Goal: Task Accomplishment & Management: Use online tool/utility

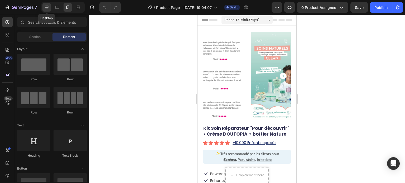
click at [47, 6] on icon at bounding box center [46, 7] width 5 height 5
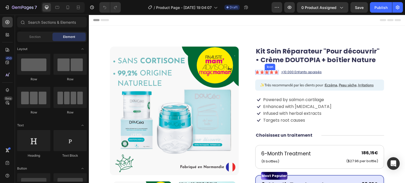
click at [265, 70] on icon at bounding box center [266, 72] width 4 height 4
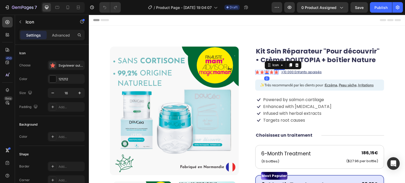
click at [276, 71] on icon at bounding box center [276, 72] width 4 height 4
click at [286, 66] on div "Icon" at bounding box center [284, 65] width 19 height 6
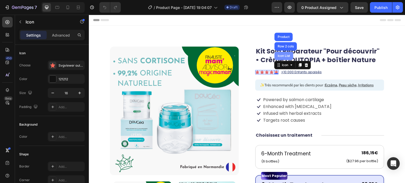
click at [286, 59] on div "Icon List" at bounding box center [283, 56] width 19 height 8
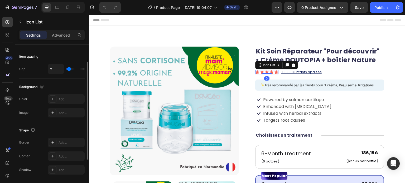
scroll to position [86, 0]
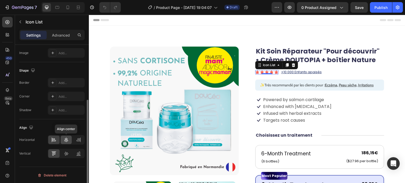
click at [65, 142] on icon at bounding box center [65, 139] width 5 height 5
click at [55, 141] on icon at bounding box center [53, 139] width 5 height 5
click at [64, 151] on icon at bounding box center [65, 153] width 5 height 5
click at [56, 150] on div at bounding box center [53, 153] width 11 height 8
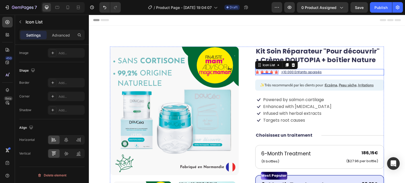
click at [330, 71] on div "Icon Icon Icon Icon Icon Icon List 0 +10.000 Enfants apaisés Text Block Row" at bounding box center [319, 72] width 129 height 6
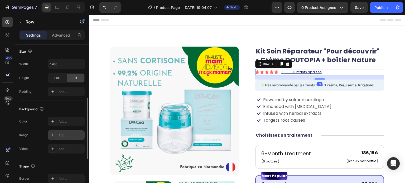
scroll to position [227, 0]
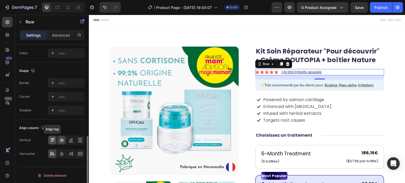
click at [52, 141] on icon at bounding box center [52, 139] width 5 height 5
click at [59, 141] on icon at bounding box center [61, 139] width 5 height 5
click at [58, 152] on div at bounding box center [61, 154] width 8 height 8
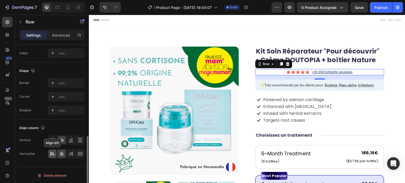
click at [50, 154] on icon at bounding box center [52, 153] width 5 height 5
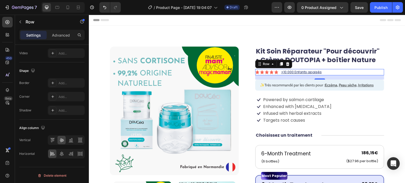
click at [328, 72] on div "Icon Icon Icon Icon Icon Icon List +10.000 Enfants apaisés Text Block Row 16" at bounding box center [319, 72] width 129 height 6
click at [50, 140] on icon at bounding box center [52, 139] width 5 height 5
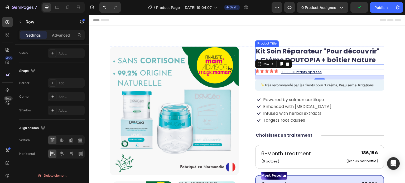
click at [338, 60] on h1 "Kit Soin Réparateur "Pour découvrir" • Crème DOUTOPIA + boîtier Nature" at bounding box center [319, 56] width 129 height 18
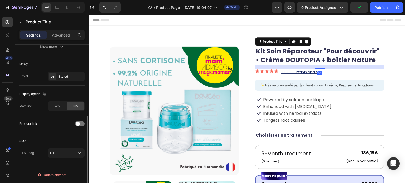
scroll to position [0, 0]
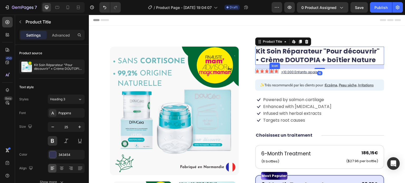
click at [271, 72] on icon at bounding box center [271, 71] width 4 height 4
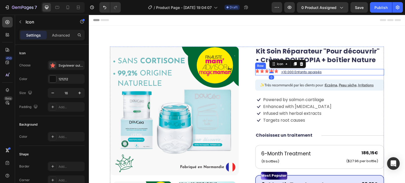
click at [331, 71] on div "Icon Icon Icon Icon 0 Icon Icon List +10.000 Enfants apaisés Text Block Row" at bounding box center [319, 72] width 129 height 6
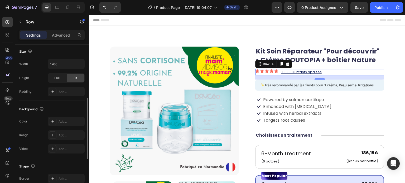
scroll to position [227, 0]
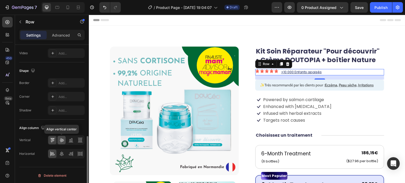
click at [61, 141] on icon at bounding box center [61, 139] width 5 height 5
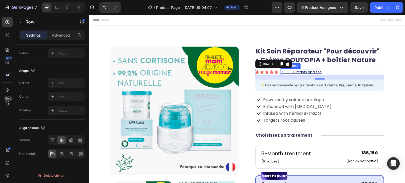
click at [299, 69] on div "+10.000 Enfants apaisés" at bounding box center [301, 72] width 42 height 6
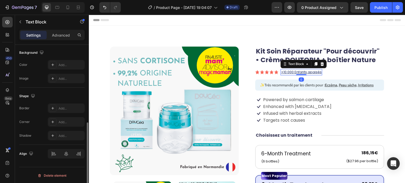
scroll to position [158, 0]
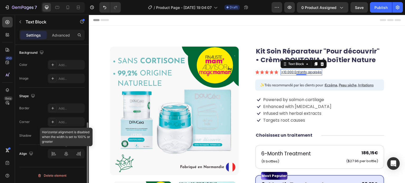
click at [53, 151] on div at bounding box center [66, 153] width 37 height 9
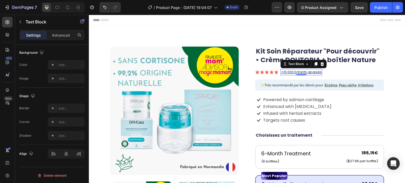
scroll to position [26, 0]
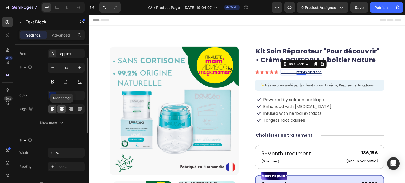
click at [58, 106] on div at bounding box center [61, 109] width 8 height 8
click at [54, 108] on icon at bounding box center [52, 108] width 5 height 5
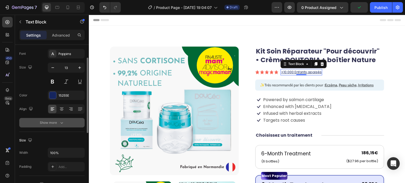
click at [62, 125] on icon "button" at bounding box center [61, 122] width 5 height 5
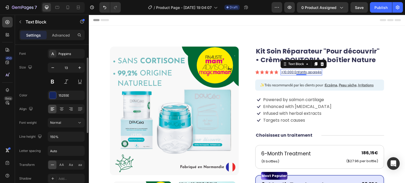
click at [60, 42] on div "Settings Advanced" at bounding box center [52, 37] width 74 height 15
click at [61, 39] on div "Advanced" at bounding box center [61, 35] width 26 height 8
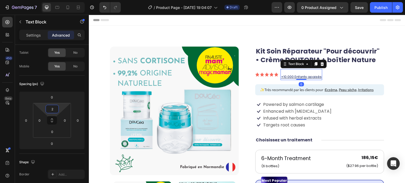
type input "0"
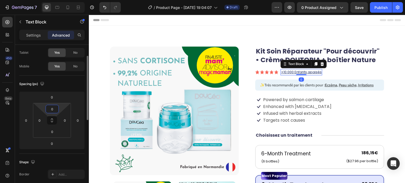
click at [60, 0] on html "7 / Product Page - [DATE] 19:04:07 Draft Preview 0 product assigned Save Publis…" at bounding box center [202, 0] width 405 height 0
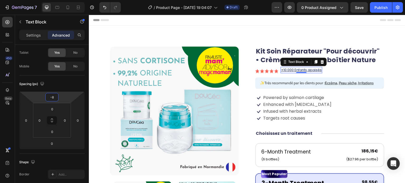
click at [66, 0] on html "7 / Product Page - [DATE] 19:04:07 Draft Preview 0 product assigned Save Publis…" at bounding box center [202, 0] width 405 height 0
click at [56, 97] on input "-8" at bounding box center [52, 97] width 11 height 8
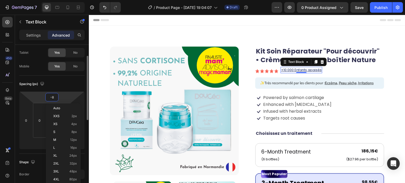
click at [56, 97] on input "-8" at bounding box center [52, 97] width 11 height 8
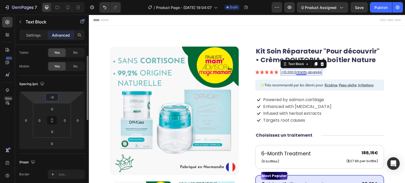
type input "0"
click at [65, 85] on div "Spacing (px)" at bounding box center [51, 84] width 65 height 8
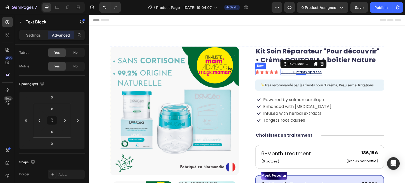
click at [358, 70] on div "Icon Icon Icon Icon Icon Icon List +10.000 Enfants apaisés Text Block 0 Row" at bounding box center [319, 72] width 129 height 6
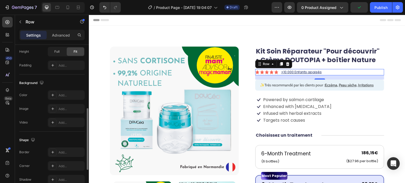
scroll to position [227, 0]
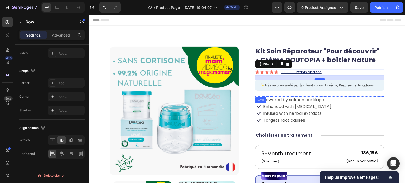
click at [362, 108] on div "Icon Enhanced with [MEDICAL_DATA] Text Block Row" at bounding box center [319, 106] width 129 height 7
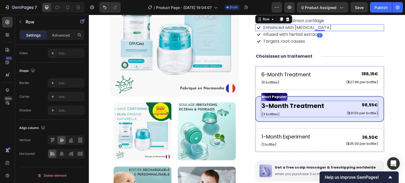
scroll to position [0, 0]
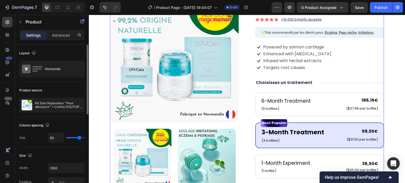
scroll to position [158, 0]
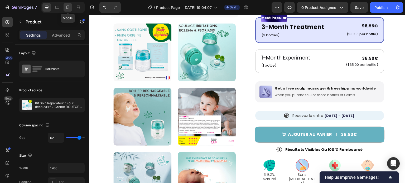
click at [66, 6] on icon at bounding box center [67, 8] width 3 height 4
type input "0"
type input "100%"
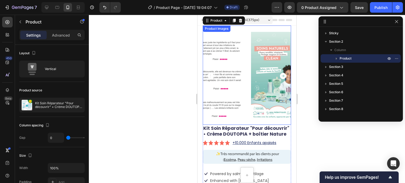
click at [210, 75] on icon "Carousel Back Arrow" at bounding box center [211, 76] width 8 height 8
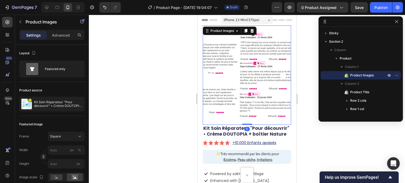
click at [210, 75] on icon "Carousel Back Arrow" at bounding box center [211, 76] width 8 height 8
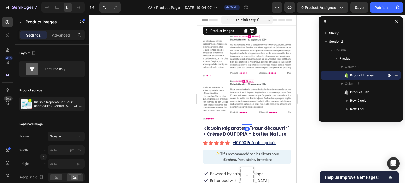
click at [210, 75] on icon "Carousel Back Arrow" at bounding box center [211, 76] width 8 height 8
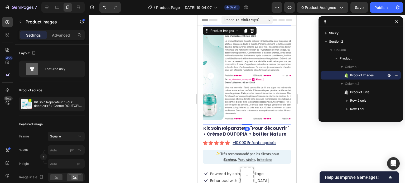
click at [210, 75] on icon "Carousel Back Arrow" at bounding box center [211, 76] width 8 height 8
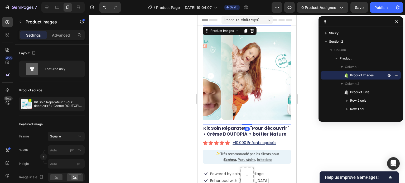
click at [210, 75] on icon "Carousel Back Arrow" at bounding box center [211, 76] width 8 height 8
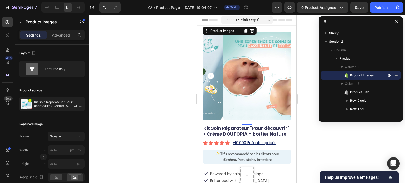
click at [317, 147] on div at bounding box center [247, 99] width 316 height 168
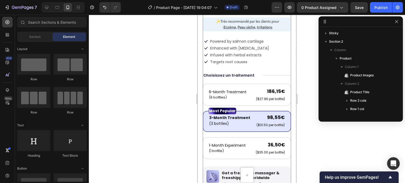
scroll to position [131, 0]
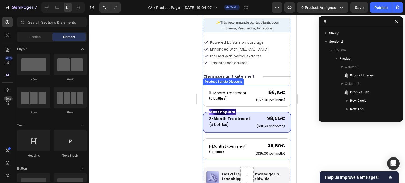
click at [244, 105] on div "6-Month Treatment Text Block (6 bottles) Text Block 186,15€ Product Price Produ…" at bounding box center [247, 122] width 88 height 75
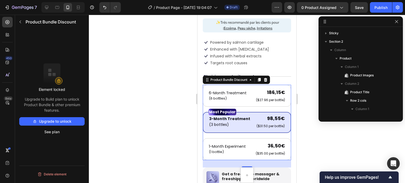
scroll to position [209, 0]
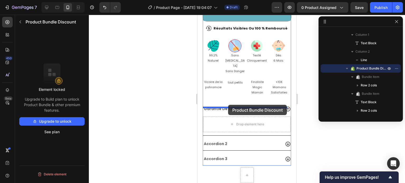
drag, startPoint x: 208, startPoint y: 75, endPoint x: 228, endPoint y: 105, distance: 35.9
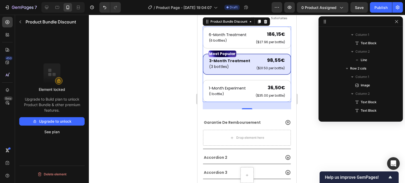
scroll to position [254, 0]
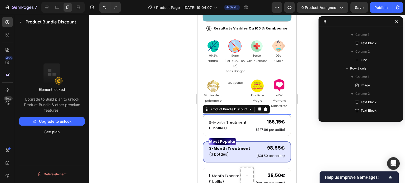
click at [318, 141] on div at bounding box center [247, 99] width 316 height 168
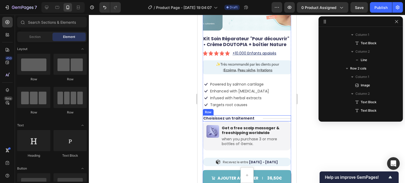
scroll to position [79, 0]
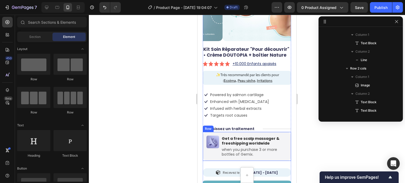
click at [258, 132] on div "Image Get a free scalp massager & freeshipping worldwide Text Block when you pu…" at bounding box center [247, 146] width 88 height 29
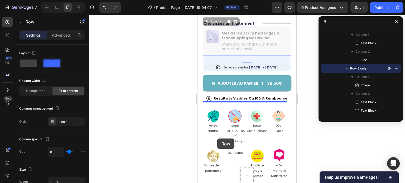
scroll to position [290, 0]
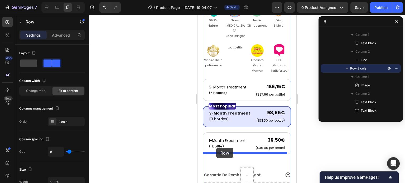
drag, startPoint x: 210, startPoint y: 123, endPoint x: 216, endPoint y: 148, distance: 25.4
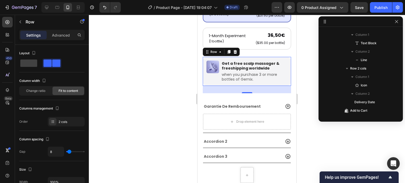
click at [308, 139] on div at bounding box center [247, 99] width 316 height 168
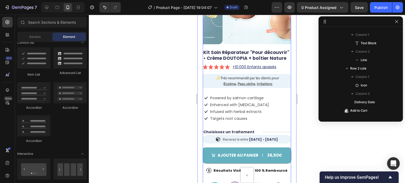
scroll to position [68, 0]
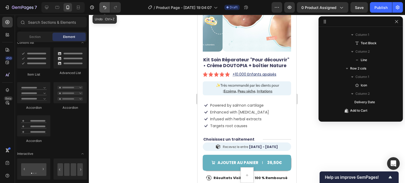
click at [103, 5] on icon "Undo/Redo" at bounding box center [104, 7] width 5 height 5
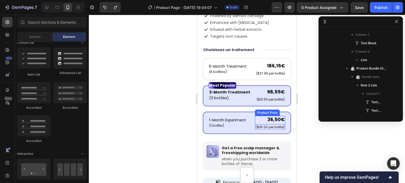
scroll to position [132, 0]
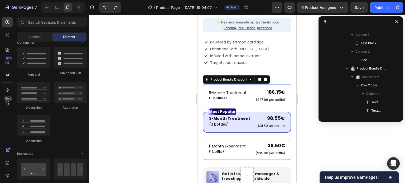
click at [247, 104] on div "6-Month Treatment Text Block (6 bottles) Text Block 186,15€ Product Price Produ…" at bounding box center [247, 122] width 88 height 75
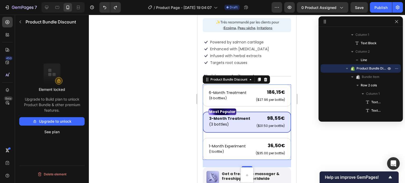
click at [189, 101] on div at bounding box center [247, 99] width 316 height 168
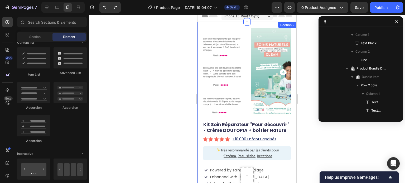
scroll to position [0, 0]
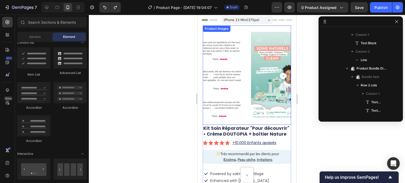
click at [208, 73] on icon "Carousel Back Arrow" at bounding box center [211, 76] width 6 height 6
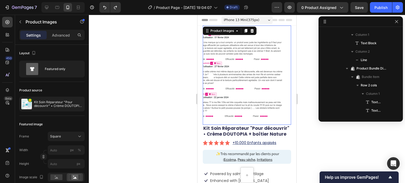
scroll to position [7, 0]
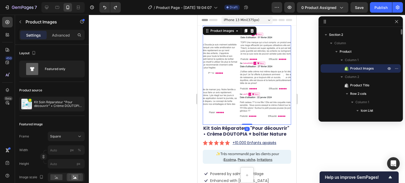
click at [210, 73] on icon "Carousel Back Arrow" at bounding box center [211, 76] width 8 height 8
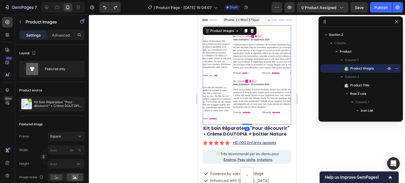
click at [210, 73] on icon "Carousel Back Arrow" at bounding box center [211, 76] width 8 height 8
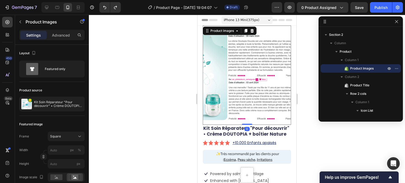
click at [210, 73] on icon "Carousel Back Arrow" at bounding box center [211, 76] width 8 height 8
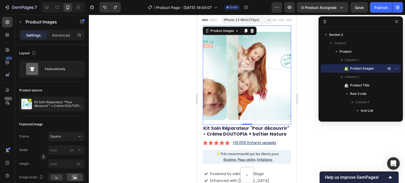
click at [166, 80] on div at bounding box center [247, 99] width 316 height 168
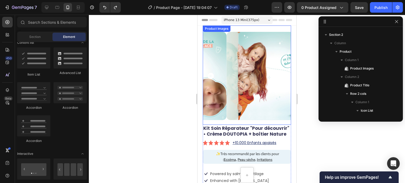
scroll to position [26, 0]
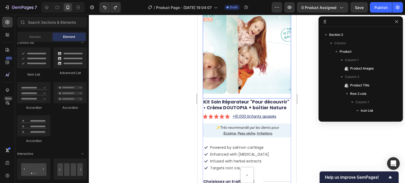
click at [210, 47] on icon "Carousel Back Arrow" at bounding box center [211, 50] width 8 height 8
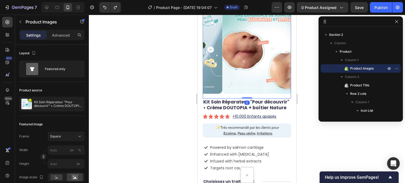
click at [210, 47] on icon "Carousel Back Arrow" at bounding box center [211, 50] width 8 height 8
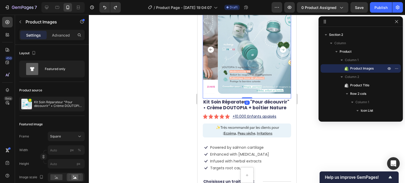
click at [210, 47] on icon "Carousel Back Arrow" at bounding box center [211, 50] width 8 height 8
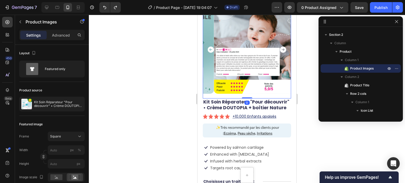
click at [210, 47] on icon "Carousel Back Arrow" at bounding box center [211, 50] width 8 height 8
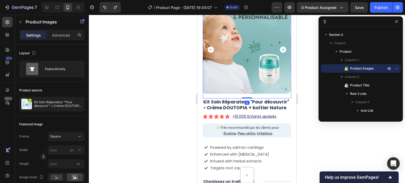
click at [210, 47] on icon "Carousel Back Arrow" at bounding box center [211, 50] width 8 height 8
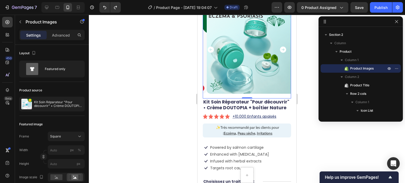
click at [175, 49] on div at bounding box center [247, 99] width 316 height 168
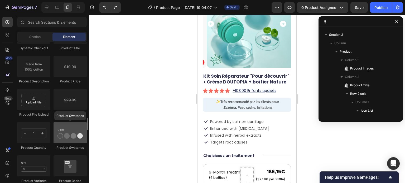
scroll to position [922, 0]
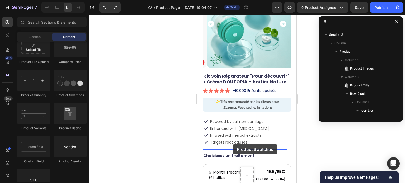
drag, startPoint x: 267, startPoint y: 99, endPoint x: 232, endPoint y: 144, distance: 57.1
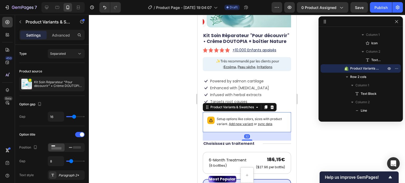
scroll to position [105, 0]
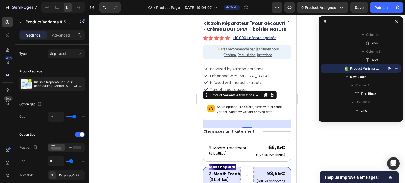
click at [239, 110] on span "Add new variant" at bounding box center [241, 112] width 24 height 4
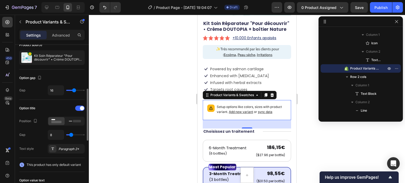
scroll to position [53, 0]
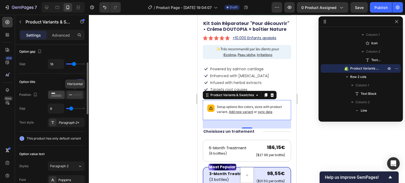
click at [75, 93] on icon at bounding box center [75, 95] width 12 height 6
click at [55, 91] on div at bounding box center [56, 95] width 16 height 8
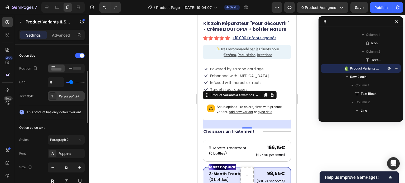
scroll to position [105, 0]
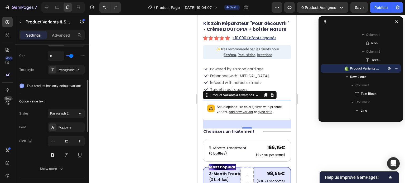
click at [47, 86] on span "This product has only default variant" at bounding box center [54, 85] width 54 height 5
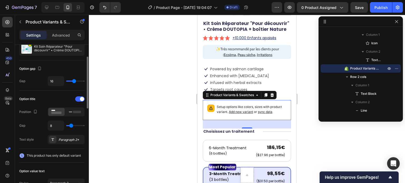
scroll to position [0, 0]
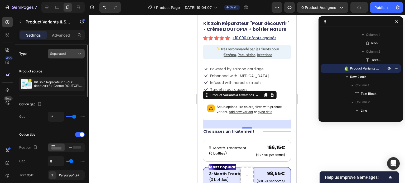
click at [70, 51] on div "Separated" at bounding box center [66, 53] width 32 height 5
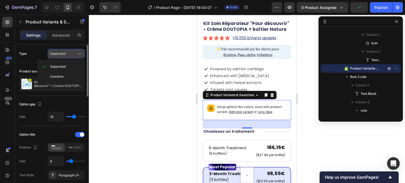
click at [68, 51] on div "Separated" at bounding box center [63, 53] width 27 height 5
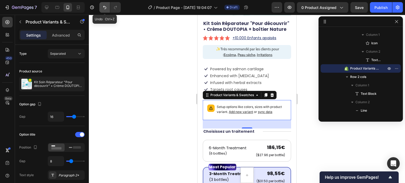
click at [102, 8] on icon "Undo/Redo" at bounding box center [104, 7] width 5 height 5
click at [101, 8] on button "Undo/Redo" at bounding box center [104, 7] width 11 height 11
click at [100, 8] on button "Undo/Redo" at bounding box center [104, 7] width 11 height 11
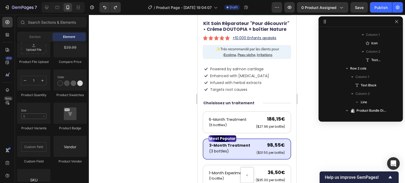
click at [165, 105] on div at bounding box center [247, 99] width 316 height 168
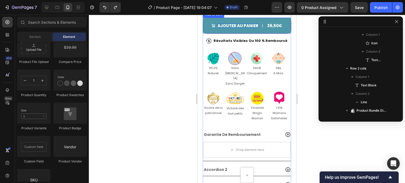
scroll to position [369, 0]
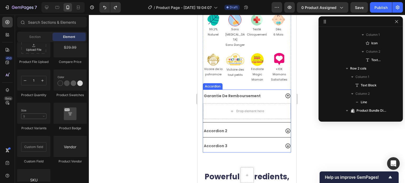
click at [285, 94] on icon at bounding box center [287, 96] width 5 height 5
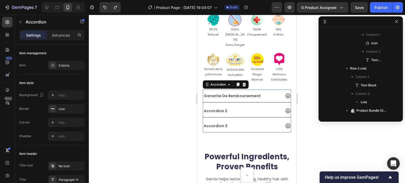
scroll to position [1195, 0]
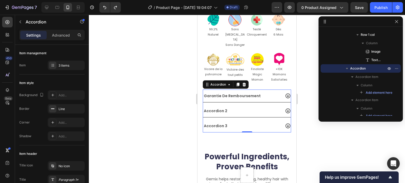
click at [285, 108] on icon at bounding box center [288, 111] width 6 height 6
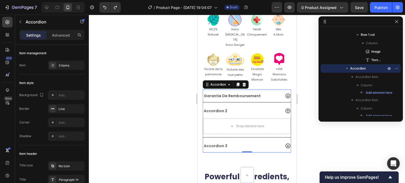
click at [285, 108] on icon at bounding box center [288, 111] width 6 height 6
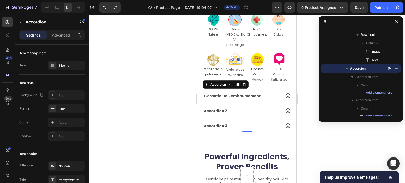
click at [285, 109] on icon at bounding box center [287, 111] width 5 height 5
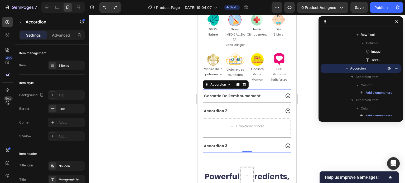
click at [285, 109] on icon at bounding box center [287, 111] width 5 height 5
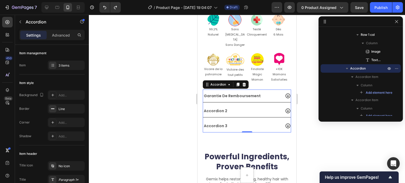
scroll to position [395, 0]
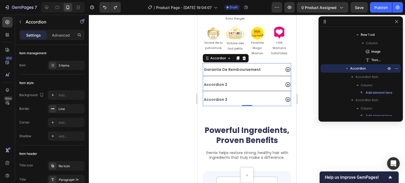
click at [176, 84] on div at bounding box center [247, 99] width 316 height 168
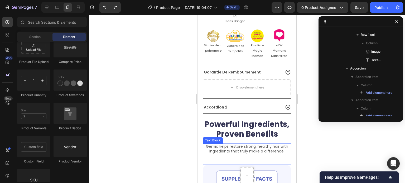
scroll to position [389, 0]
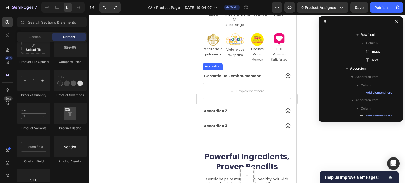
click at [285, 73] on icon at bounding box center [288, 76] width 6 height 6
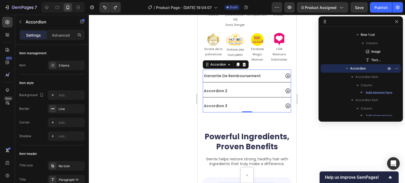
click at [175, 79] on div at bounding box center [247, 99] width 316 height 168
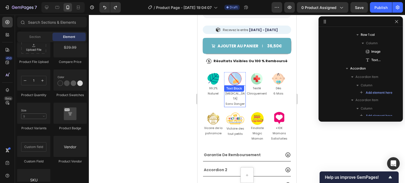
scroll to position [283, 0]
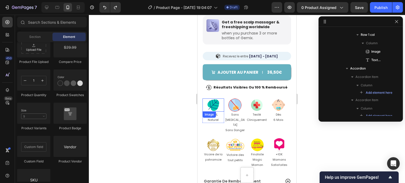
click at [209, 100] on img at bounding box center [212, 105] width 13 height 13
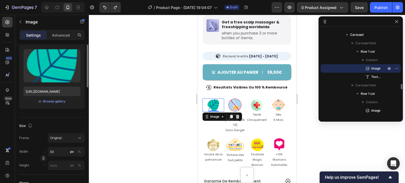
scroll to position [105, 0]
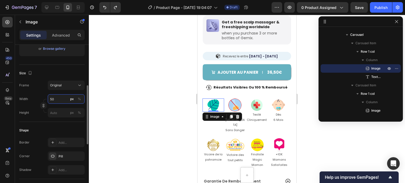
click at [56, 96] on input "50" at bounding box center [66, 98] width 37 height 9
type input "40"
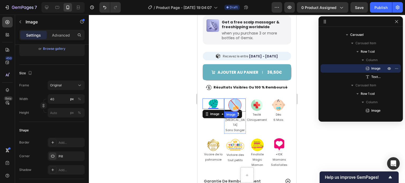
click at [238, 99] on img at bounding box center [234, 105] width 13 height 13
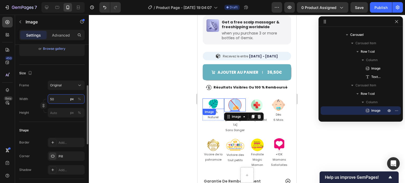
click at [62, 99] on input "50" at bounding box center [66, 98] width 37 height 9
type input "40"
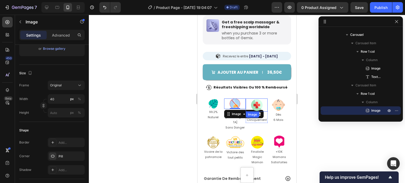
click at [255, 99] on img at bounding box center [256, 105] width 13 height 13
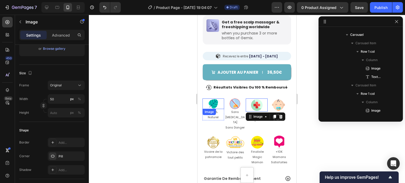
scroll to position [959, 0]
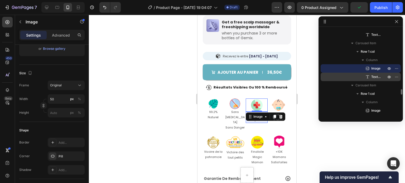
click at [321, 80] on div "Text Block" at bounding box center [360, 77] width 80 height 8
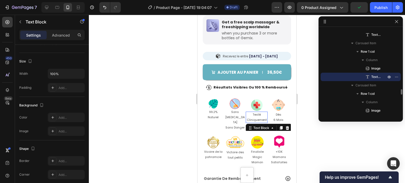
scroll to position [0, 0]
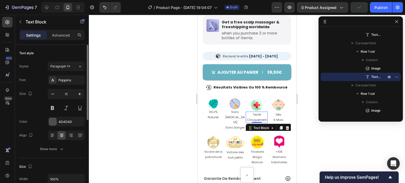
click at [313, 81] on div at bounding box center [247, 99] width 316 height 168
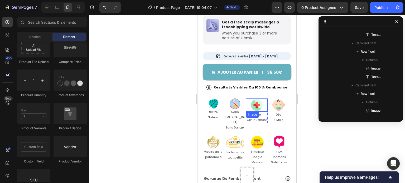
click at [257, 100] on img at bounding box center [256, 105] width 13 height 13
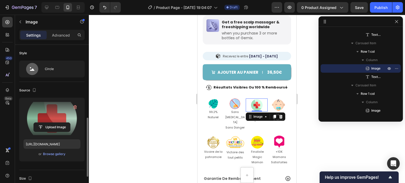
scroll to position [79, 0]
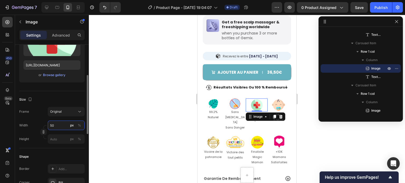
click at [56, 122] on input "50" at bounding box center [66, 125] width 37 height 9
type input "40"
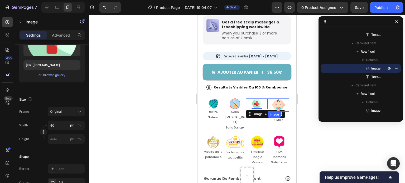
click at [277, 100] on img at bounding box center [278, 105] width 13 height 13
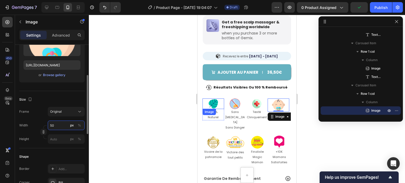
click at [57, 123] on input "50" at bounding box center [66, 125] width 37 height 9
type input "40"
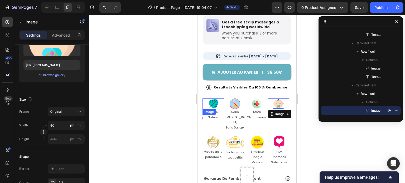
click at [163, 118] on div at bounding box center [247, 99] width 316 height 168
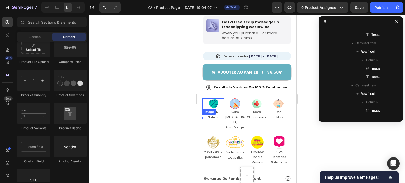
click at [163, 118] on div at bounding box center [247, 99] width 316 height 168
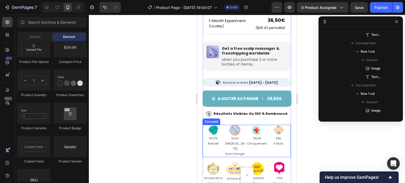
scroll to position [283, 0]
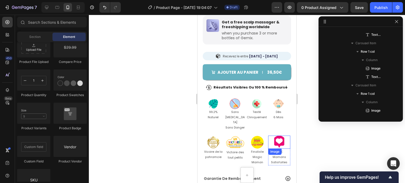
click at [276, 136] on img at bounding box center [278, 142] width 13 height 13
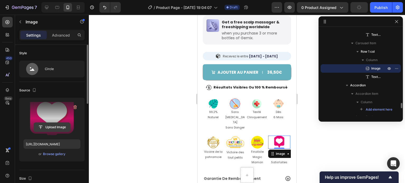
scroll to position [53, 0]
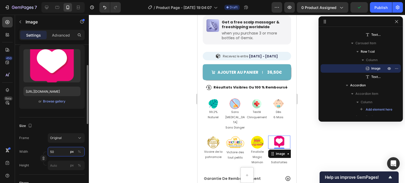
click at [59, 151] on input "50" at bounding box center [66, 151] width 37 height 9
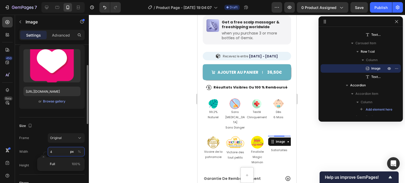
type input "40"
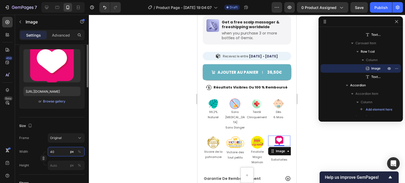
scroll to position [26, 0]
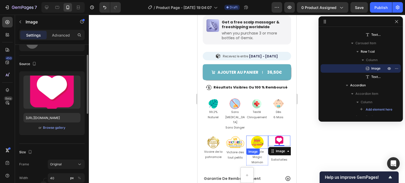
click at [260, 136] on img at bounding box center [256, 142] width 13 height 13
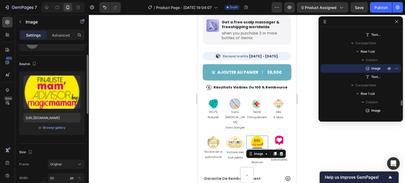
scroll to position [105, 0]
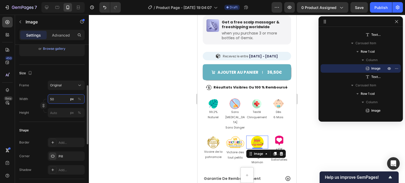
click at [59, 100] on input "50" at bounding box center [66, 98] width 37 height 9
type input "40"
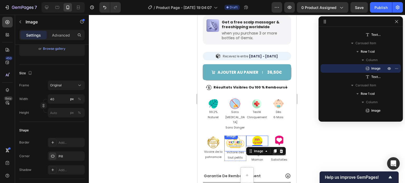
click at [234, 135] on img at bounding box center [235, 142] width 18 height 18
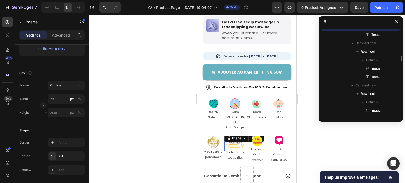
scroll to position [1094, 0]
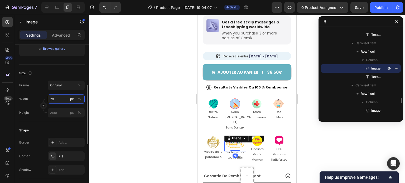
click at [55, 100] on input "70" at bounding box center [66, 98] width 37 height 9
type input "4"
drag, startPoint x: 59, startPoint y: 100, endPoint x: 37, endPoint y: 97, distance: 22.3
click at [37, 97] on div "Width 460 px %" at bounding box center [51, 98] width 65 height 9
type input "60"
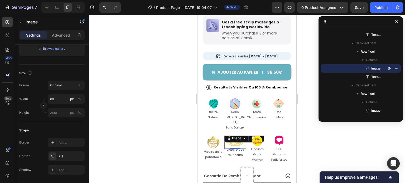
click at [130, 96] on div at bounding box center [247, 99] width 316 height 168
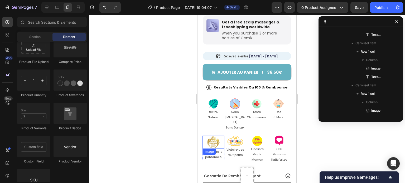
click at [212, 136] on img at bounding box center [212, 142] width 13 height 13
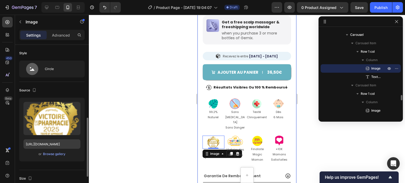
scroll to position [79, 0]
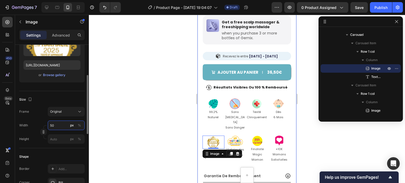
click at [58, 126] on input "50" at bounding box center [66, 125] width 37 height 9
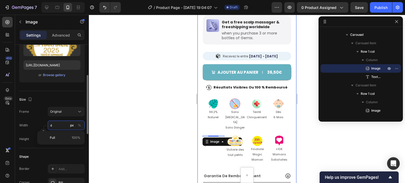
type input "40"
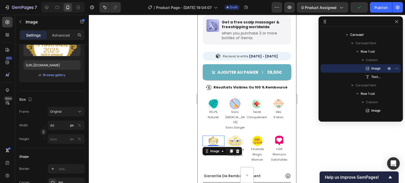
click at [171, 93] on div at bounding box center [247, 99] width 316 height 168
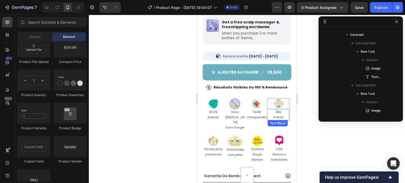
click at [282, 110] on p "Dès" at bounding box center [278, 112] width 21 height 5
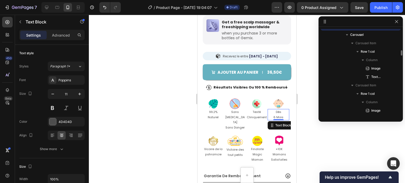
scroll to position [1010, 0]
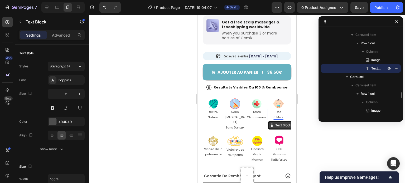
click at [275, 123] on div "Text Block" at bounding box center [283, 125] width 18 height 5
click at [276, 100] on img at bounding box center [278, 104] width 11 height 11
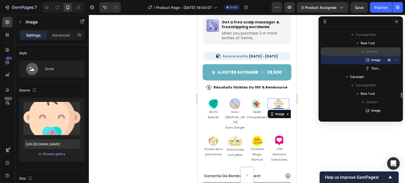
click at [374, 53] on span "Column" at bounding box center [372, 51] width 12 height 5
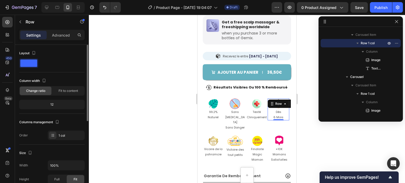
scroll to position [26, 0]
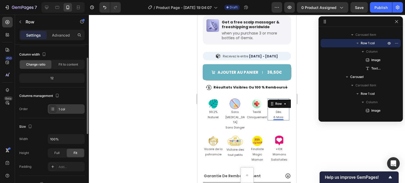
click at [63, 110] on div "1 col" at bounding box center [70, 109] width 25 height 5
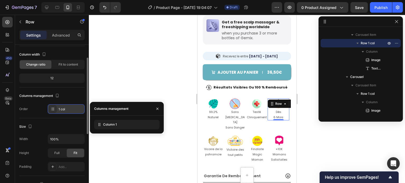
click at [63, 110] on div "1 col" at bounding box center [70, 109] width 25 height 5
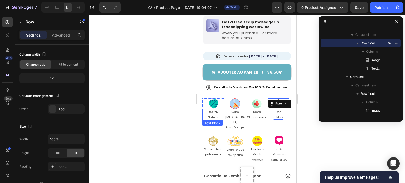
click at [218, 110] on p "99.2% Naturel" at bounding box center [213, 115] width 21 height 11
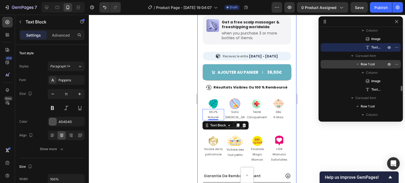
scroll to position [878, 0]
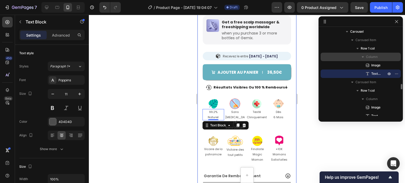
click at [360, 56] on icon "button" at bounding box center [362, 56] width 5 height 5
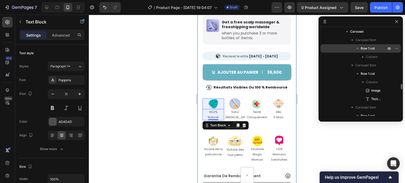
click at [366, 46] on span "Row 1 col" at bounding box center [367, 48] width 14 height 5
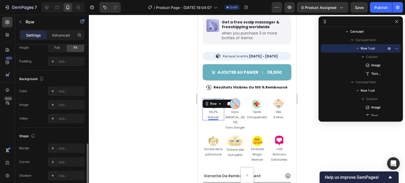
scroll to position [154, 0]
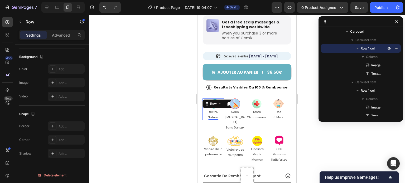
click at [145, 117] on div at bounding box center [247, 99] width 316 height 168
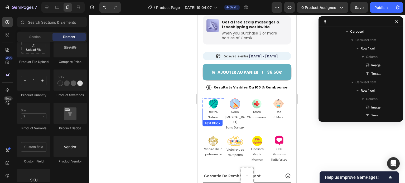
click at [207, 110] on p "99.2% Naturel" at bounding box center [213, 115] width 21 height 11
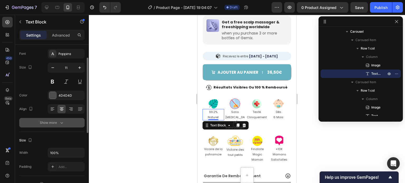
click at [61, 123] on icon "button" at bounding box center [61, 122] width 5 height 5
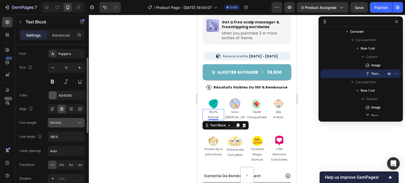
scroll to position [53, 0]
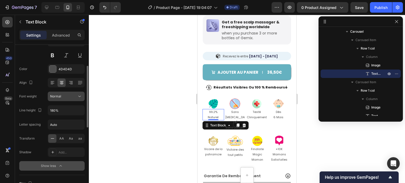
click at [72, 100] on button "Normal" at bounding box center [66, 96] width 37 height 9
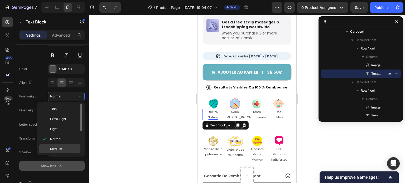
click at [65, 146] on div "Medium" at bounding box center [59, 149] width 41 height 10
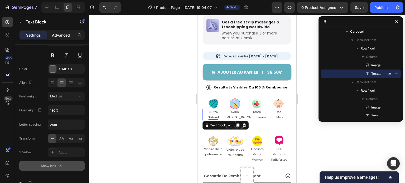
click at [62, 35] on p "Advanced" at bounding box center [61, 35] width 18 height 6
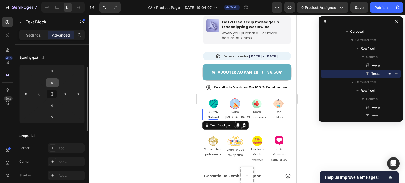
click at [55, 82] on input "0" at bounding box center [52, 83] width 11 height 8
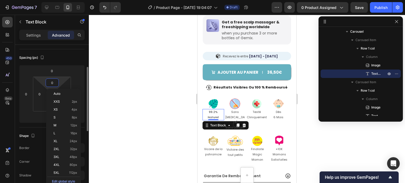
type input "5"
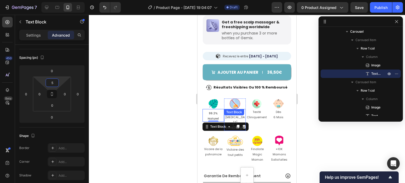
click at [236, 111] on div "Text Block" at bounding box center [234, 112] width 20 height 6
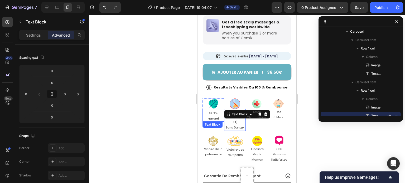
scroll to position [926, 0]
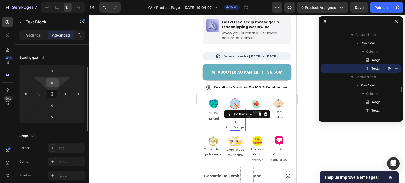
click at [49, 82] on input "0" at bounding box center [52, 83] width 11 height 8
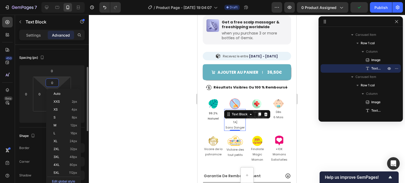
type input "5"
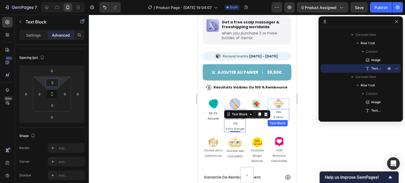
click at [281, 111] on p "Dès" at bounding box center [278, 112] width 21 height 5
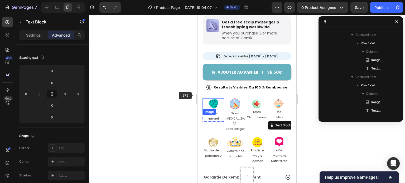
scroll to position [1010, 0]
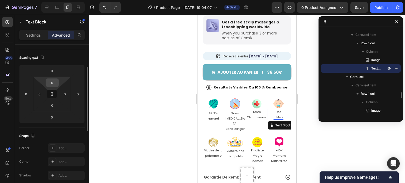
click at [55, 82] on input "0" at bounding box center [52, 83] width 11 height 8
type input "05"
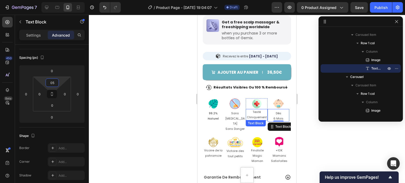
click at [256, 114] on p "Testé Cliniquement" at bounding box center [256, 115] width 21 height 11
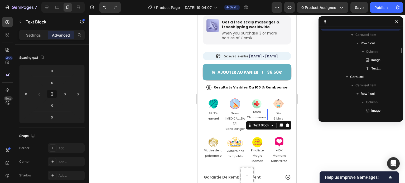
scroll to position [968, 0]
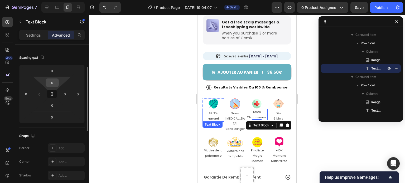
click at [56, 81] on input "0" at bounding box center [52, 83] width 11 height 8
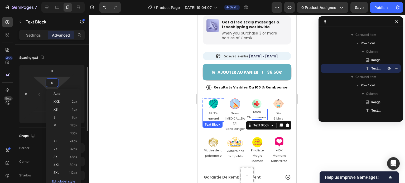
type input "5"
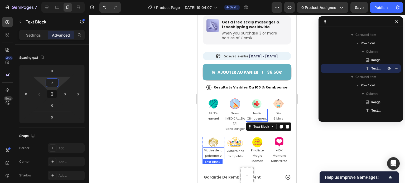
click at [219, 148] on p "Vicoire de la pahramcie" at bounding box center [213, 153] width 21 height 11
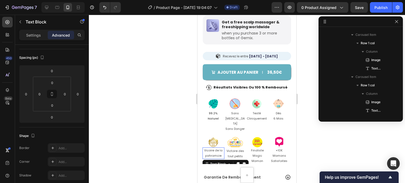
scroll to position [1060, 0]
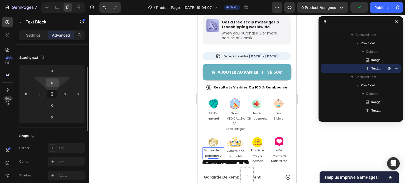
click at [51, 80] on input "0" at bounding box center [52, 83] width 11 height 8
type input "50"
type input "5"
click at [241, 149] on p "Victoire des" at bounding box center [235, 151] width 18 height 5
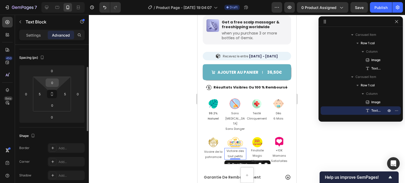
click at [55, 82] on input "0" at bounding box center [52, 83] width 11 height 8
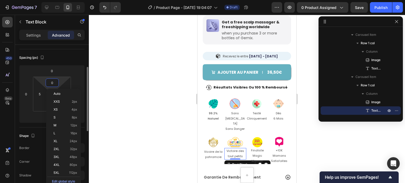
type input "5"
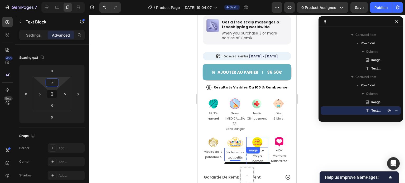
click at [258, 147] on div "Image" at bounding box center [252, 150] width 13 height 6
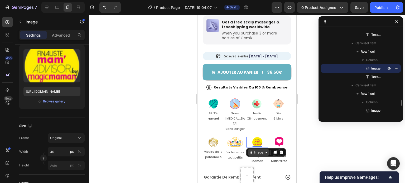
scroll to position [0, 0]
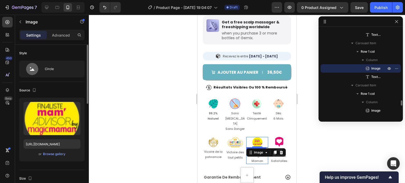
click at [255, 159] on p "Maman" at bounding box center [257, 161] width 21 height 5
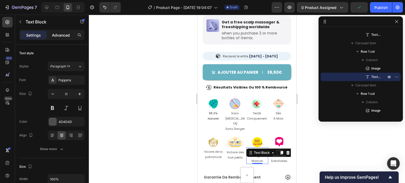
click at [60, 37] on p "Advanced" at bounding box center [61, 35] width 18 height 6
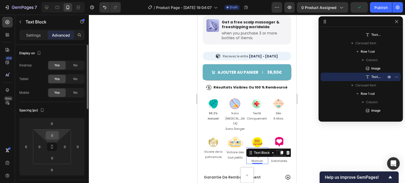
click at [56, 135] on input "0" at bounding box center [52, 135] width 11 height 8
type input "05"
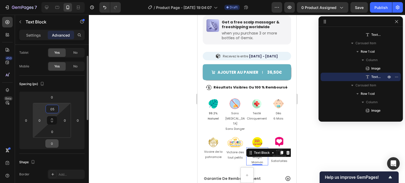
scroll to position [53, 0]
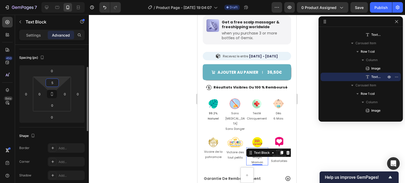
click at [141, 124] on div at bounding box center [247, 99] width 316 height 168
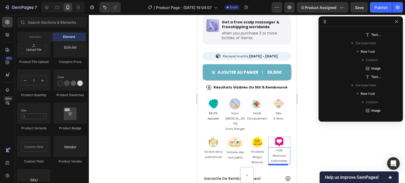
click at [281, 159] on p "Satisfaites" at bounding box center [278, 161] width 21 height 5
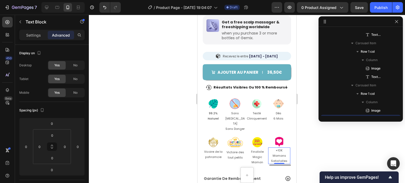
scroll to position [1187, 0]
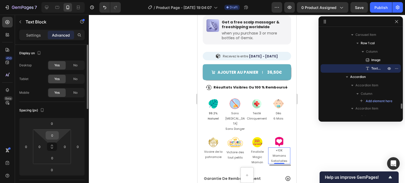
click at [55, 133] on input "0" at bounding box center [52, 135] width 11 height 8
type input "5"
click at [139, 116] on div at bounding box center [247, 99] width 316 height 168
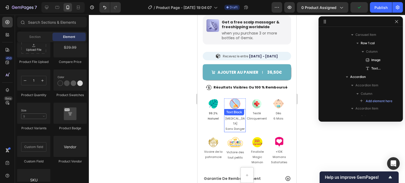
click at [240, 117] on p "Sans [MEDICAL_DATA]" at bounding box center [234, 119] width 21 height 16
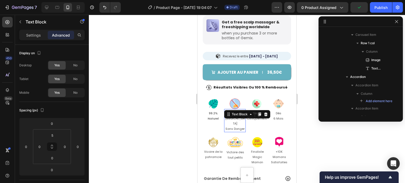
scroll to position [926, 0]
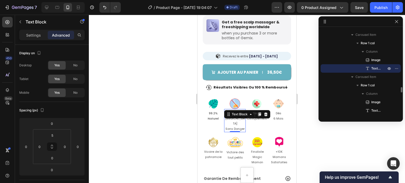
click at [28, 30] on div "Settings Advanced" at bounding box center [51, 35] width 65 height 11
click at [28, 33] on p "Settings" at bounding box center [33, 35] width 15 height 6
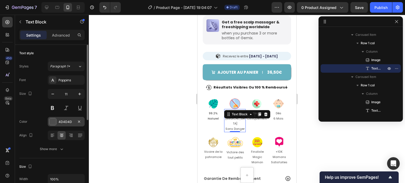
scroll to position [26, 0]
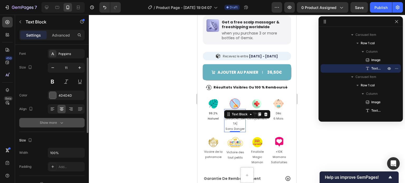
click at [55, 126] on button "Show more" at bounding box center [51, 122] width 65 height 9
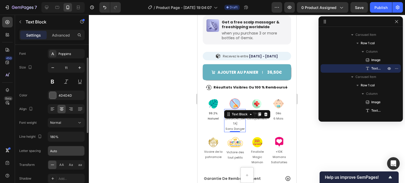
scroll to position [79, 0]
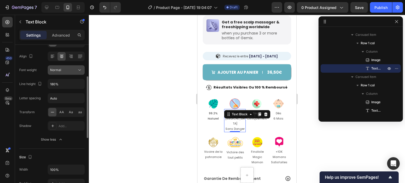
click at [73, 71] on div "Normal" at bounding box center [63, 70] width 27 height 5
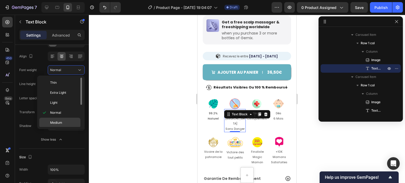
click at [67, 121] on p "Medium" at bounding box center [64, 122] width 28 height 5
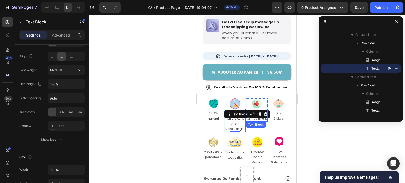
click at [262, 116] on p "Testé Cliniquement" at bounding box center [256, 116] width 21 height 11
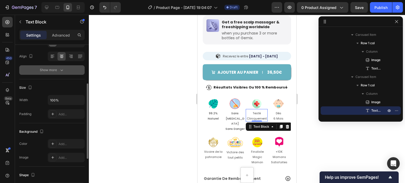
click at [55, 71] on div "Show more" at bounding box center [52, 69] width 24 height 5
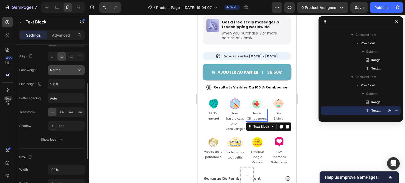
click at [77, 72] on div "Normal" at bounding box center [63, 70] width 27 height 5
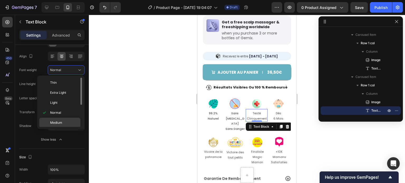
click at [66, 122] on p "Medium" at bounding box center [64, 122] width 28 height 5
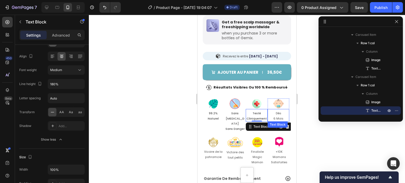
click at [284, 116] on p "6 Mois" at bounding box center [278, 118] width 21 height 5
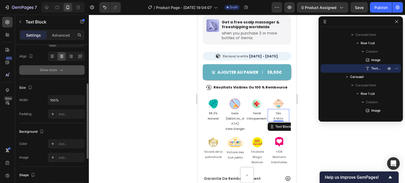
click at [63, 68] on icon "button" at bounding box center [61, 69] width 5 height 5
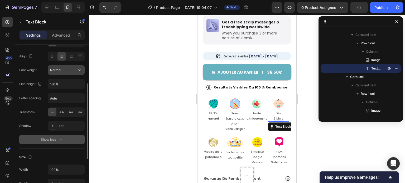
click at [74, 74] on button "Normal" at bounding box center [66, 69] width 37 height 9
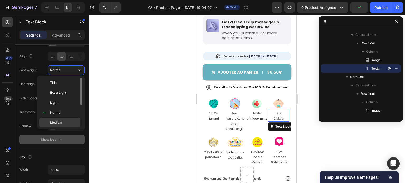
click at [66, 119] on div "Medium" at bounding box center [59, 123] width 41 height 10
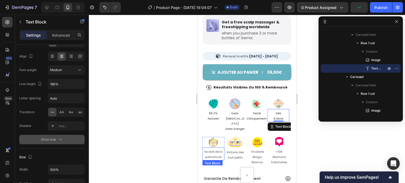
click at [211, 149] on p "Vicoire de la pahramcie" at bounding box center [213, 154] width 21 height 11
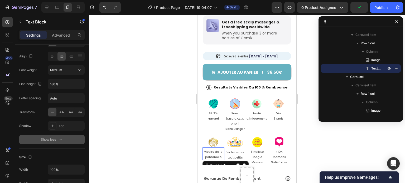
scroll to position [1060, 0]
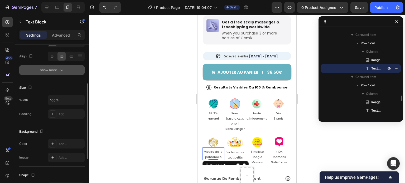
click at [60, 69] on icon "button" at bounding box center [61, 69] width 5 height 5
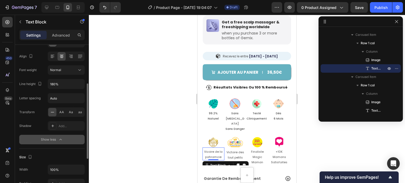
click at [66, 75] on div "Font Poppins Size 11 Color 4D4D4D Align Font weight Normal Line height 180% Let…" at bounding box center [51, 70] width 65 height 148
click at [67, 73] on button "Normal" at bounding box center [66, 69] width 37 height 9
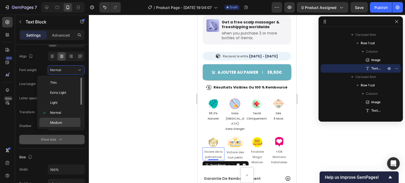
click at [63, 122] on p "Medium" at bounding box center [64, 122] width 28 height 5
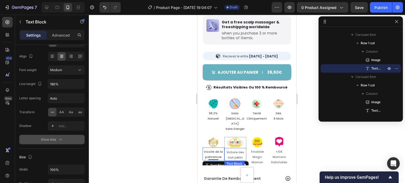
click at [234, 150] on p "Victoire des" at bounding box center [235, 152] width 18 height 5
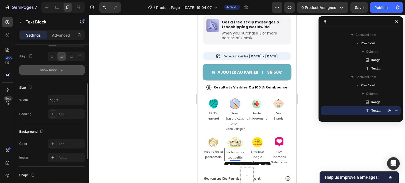
click at [53, 69] on div "Show more" at bounding box center [52, 69] width 24 height 5
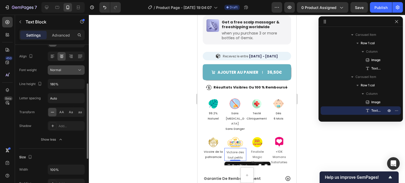
click at [71, 69] on div "Normal" at bounding box center [63, 70] width 27 height 5
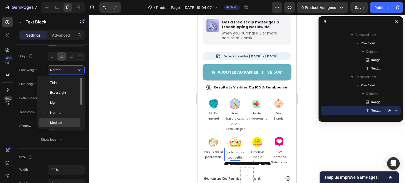
click at [65, 121] on p "Medium" at bounding box center [64, 122] width 28 height 5
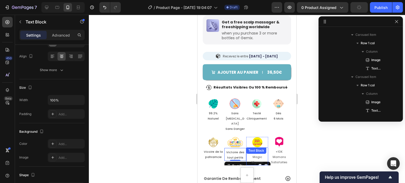
click at [261, 148] on div "Finaliste Magic Maman Text Block" at bounding box center [257, 156] width 22 height 18
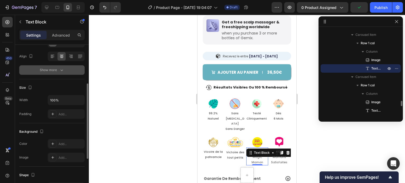
click at [63, 69] on icon "button" at bounding box center [61, 69] width 5 height 5
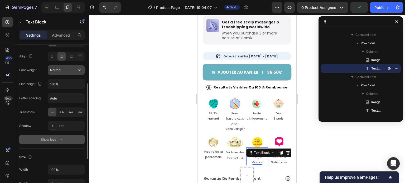
click at [66, 73] on button "Normal" at bounding box center [66, 69] width 37 height 9
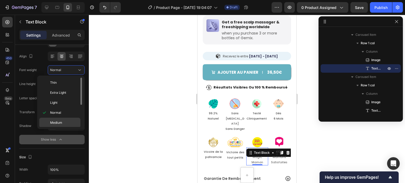
click at [60, 123] on span "Medium" at bounding box center [56, 122] width 12 height 5
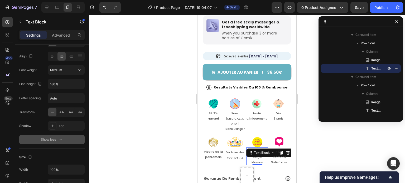
click at [318, 145] on div at bounding box center [247, 99] width 316 height 168
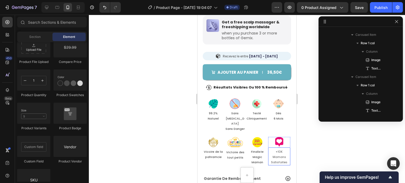
click at [278, 149] on p "+10K Mamans" at bounding box center [278, 154] width 21 height 11
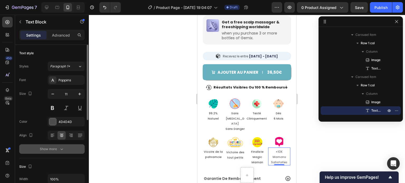
click at [61, 144] on div "Font Poppins Size 11 Color 4D4D4D Align Show more" at bounding box center [51, 114] width 65 height 78
click at [59, 148] on icon "button" at bounding box center [61, 148] width 5 height 5
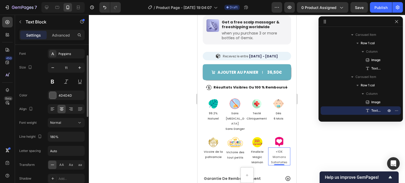
scroll to position [53, 0]
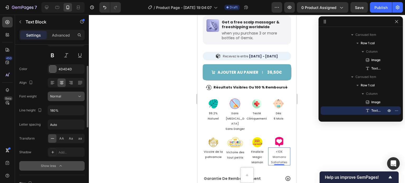
click at [72, 98] on div "Normal" at bounding box center [66, 96] width 32 height 5
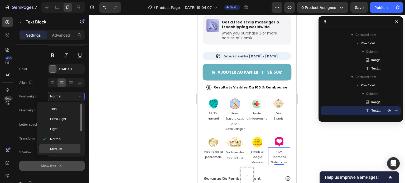
click at [64, 151] on p "Medium" at bounding box center [64, 149] width 28 height 5
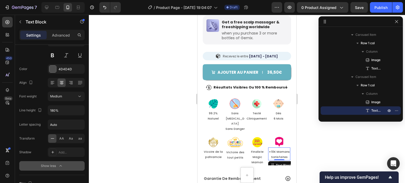
click at [131, 121] on div at bounding box center [247, 99] width 316 height 168
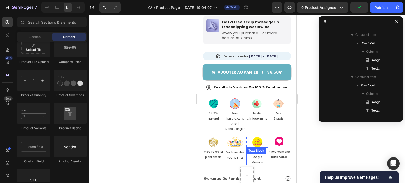
click at [258, 150] on p "Finaliste Magic" at bounding box center [257, 154] width 21 height 11
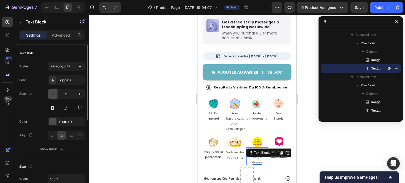
click at [52, 92] on icon "button" at bounding box center [52, 93] width 5 height 5
type input "10"
click at [141, 91] on div at bounding box center [247, 99] width 316 height 168
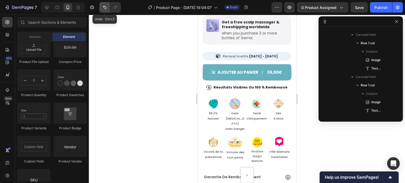
click at [104, 8] on icon "Undo/Redo" at bounding box center [104, 7] width 5 height 5
click at [105, 10] on button "Undo/Redo" at bounding box center [104, 7] width 11 height 11
click at [132, 70] on div at bounding box center [247, 99] width 316 height 168
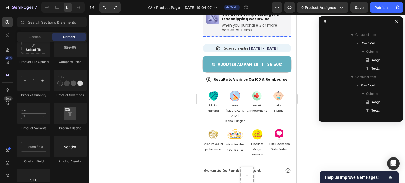
scroll to position [310, 0]
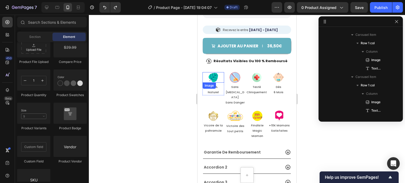
click at [213, 75] on img at bounding box center [213, 77] width 11 height 11
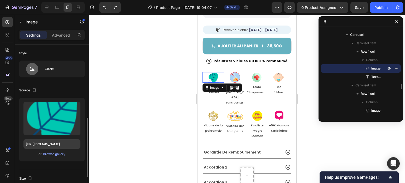
scroll to position [132, 0]
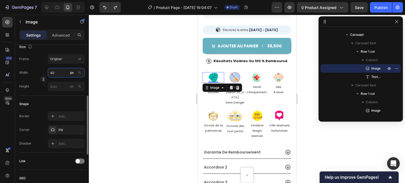
click at [62, 77] on input "40" at bounding box center [66, 72] width 37 height 9
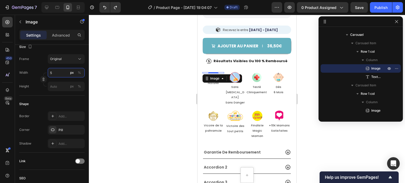
type input "50"
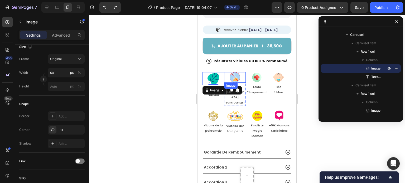
click at [236, 72] on img at bounding box center [234, 77] width 11 height 11
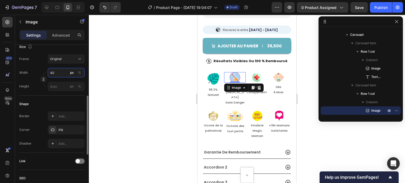
click at [57, 72] on input "40" at bounding box center [66, 72] width 37 height 9
type input "50"
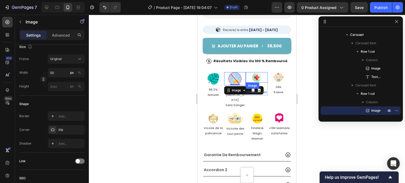
click at [260, 72] on img at bounding box center [256, 77] width 11 height 11
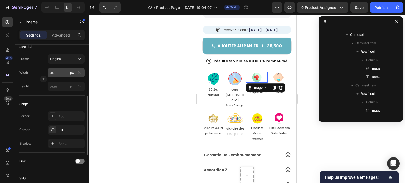
scroll to position [959, 0]
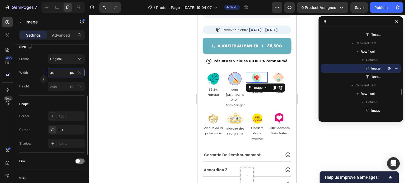
click at [60, 73] on input "40" at bounding box center [66, 72] width 37 height 9
type input "50"
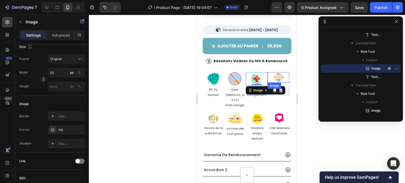
click at [282, 73] on img at bounding box center [278, 77] width 11 height 11
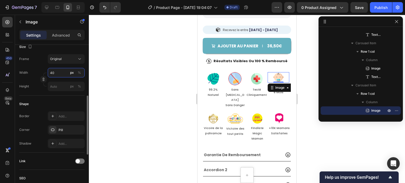
click at [56, 71] on input "40" at bounding box center [66, 72] width 37 height 9
type input "50"
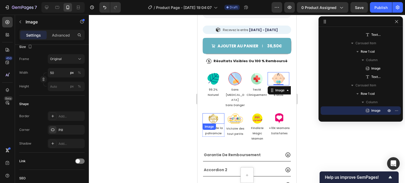
click at [216, 113] on img at bounding box center [213, 118] width 11 height 11
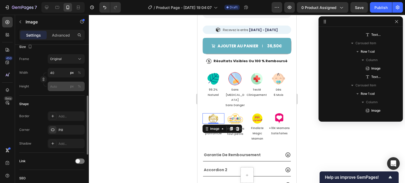
scroll to position [1052, 0]
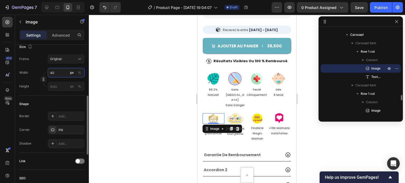
click at [57, 72] on input "40" at bounding box center [66, 72] width 37 height 9
type input "50"
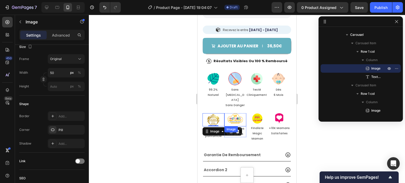
click at [236, 111] on img at bounding box center [235, 119] width 16 height 16
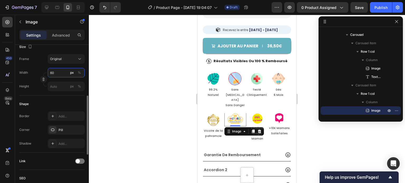
click at [57, 72] on input "60" at bounding box center [66, 72] width 37 height 9
type input "70"
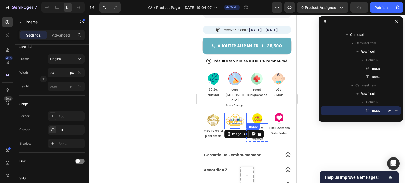
click at [257, 113] on img at bounding box center [257, 118] width 11 height 11
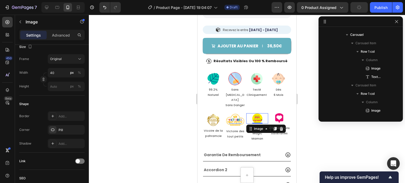
scroll to position [1136, 0]
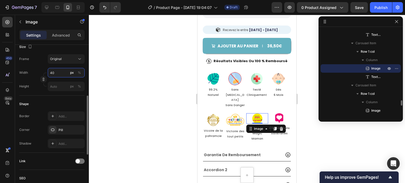
click at [63, 71] on input "40" at bounding box center [66, 72] width 37 height 9
type input "50"
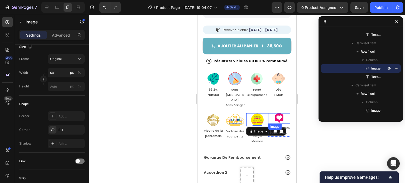
click at [281, 113] on img at bounding box center [279, 118] width 11 height 11
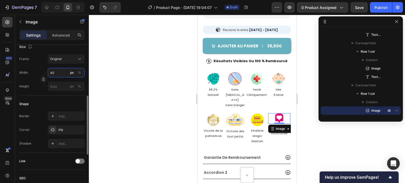
click at [66, 74] on input "40" at bounding box center [66, 72] width 37 height 9
type input "50"
click at [138, 90] on div at bounding box center [247, 99] width 316 height 168
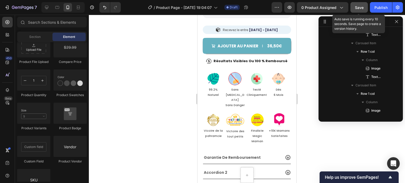
click at [357, 8] on span "Save" at bounding box center [359, 7] width 9 height 4
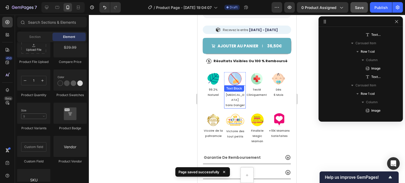
click at [237, 94] on p "Sans [MEDICAL_DATA]" at bounding box center [234, 95] width 21 height 16
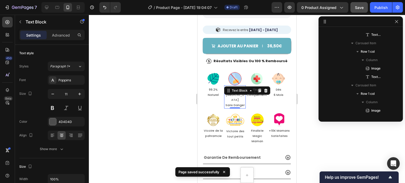
scroll to position [926, 0]
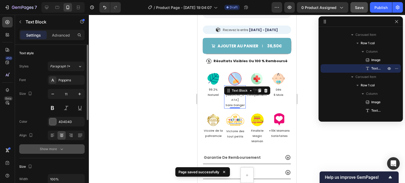
click at [59, 150] on icon "button" at bounding box center [61, 148] width 5 height 5
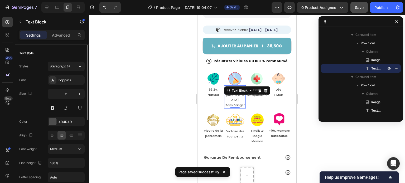
scroll to position [26, 0]
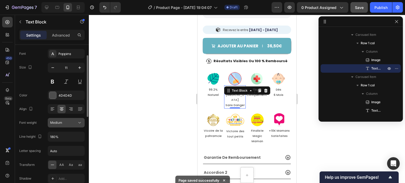
click at [70, 121] on div "Medium" at bounding box center [63, 122] width 27 height 5
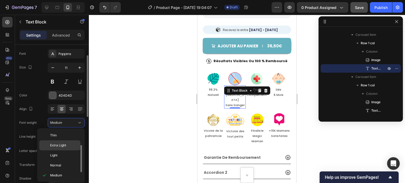
scroll to position [9, 0]
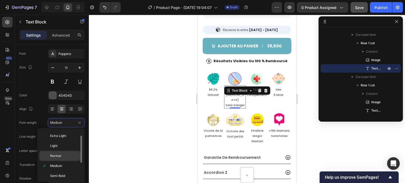
click at [65, 154] on p "Normal" at bounding box center [64, 156] width 28 height 5
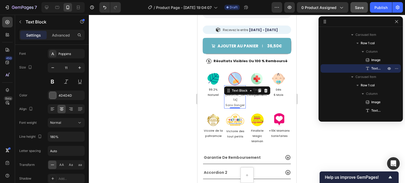
click at [143, 119] on div at bounding box center [247, 99] width 316 height 168
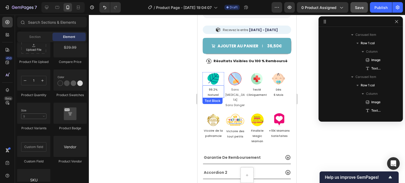
click at [212, 87] on p "99.2% Naturel" at bounding box center [213, 92] width 21 height 11
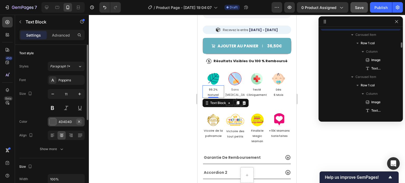
scroll to position [883, 0]
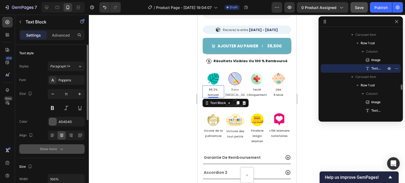
click at [56, 150] on div "Show more" at bounding box center [52, 148] width 24 height 5
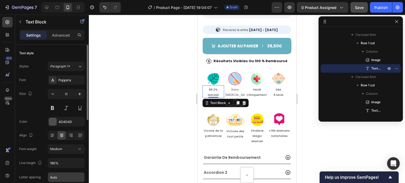
scroll to position [26, 0]
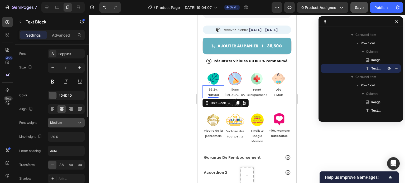
click at [70, 122] on div "Medium" at bounding box center [63, 122] width 27 height 5
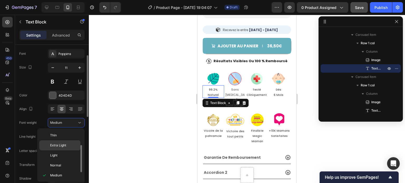
scroll to position [9, 0]
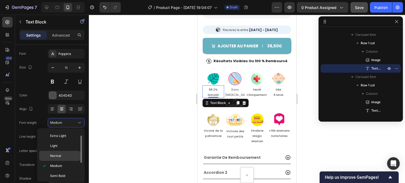
click at [65, 156] on p "Normal" at bounding box center [64, 156] width 28 height 5
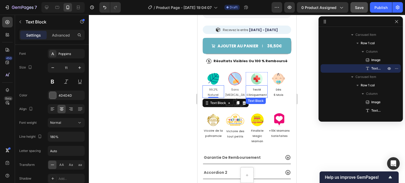
click at [254, 91] on p "Testé Cliniquement" at bounding box center [256, 92] width 21 height 11
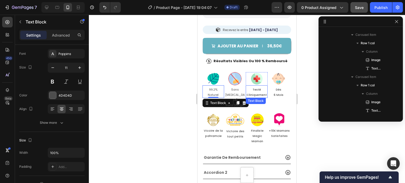
scroll to position [968, 0]
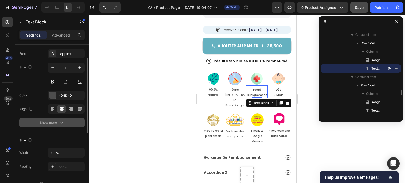
click at [67, 119] on button "Show more" at bounding box center [51, 122] width 65 height 9
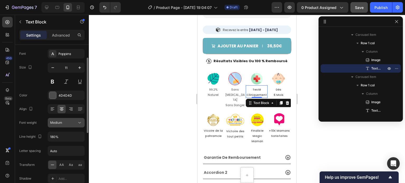
click at [68, 121] on div "Medium" at bounding box center [63, 122] width 27 height 5
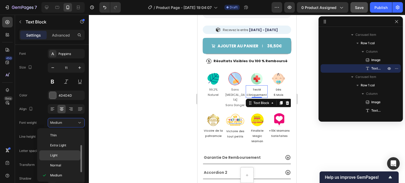
scroll to position [9, 0]
click at [65, 154] on p "Normal" at bounding box center [64, 156] width 28 height 5
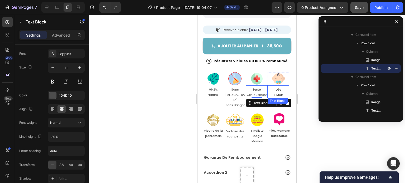
click at [280, 88] on p "Dès" at bounding box center [278, 89] width 21 height 5
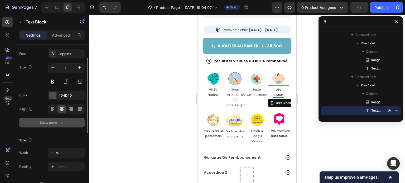
click at [60, 120] on icon "button" at bounding box center [61, 122] width 5 height 5
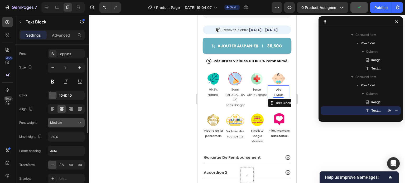
click at [72, 123] on div "Medium" at bounding box center [63, 122] width 27 height 5
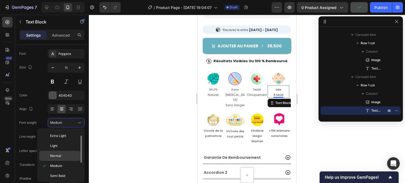
click at [71, 155] on p "Normal" at bounding box center [64, 156] width 28 height 5
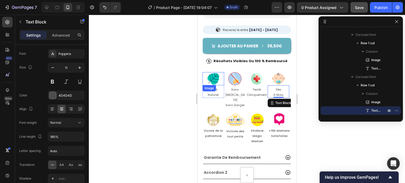
click at [206, 72] on div at bounding box center [213, 78] width 22 height 13
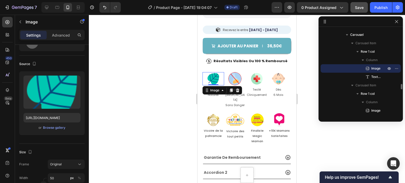
scroll to position [0, 0]
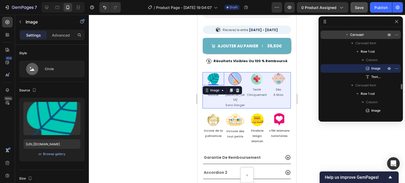
click at [368, 37] on div "Carousel" at bounding box center [360, 35] width 76 height 8
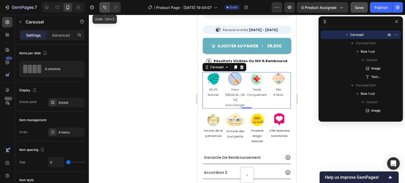
click at [105, 6] on icon "Undo/Redo" at bounding box center [104, 7] width 5 height 5
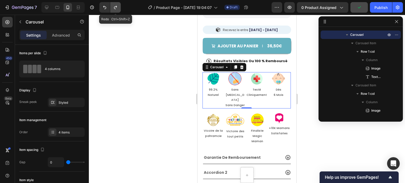
click at [117, 6] on icon "Undo/Redo" at bounding box center [115, 7] width 5 height 5
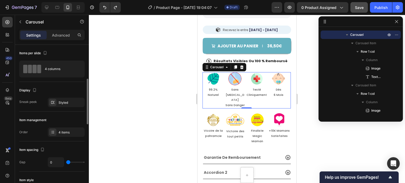
scroll to position [26, 0]
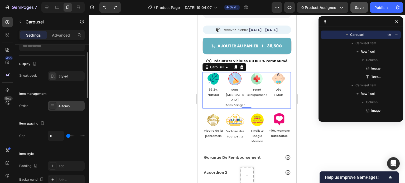
click at [68, 105] on div "4 items" at bounding box center [70, 106] width 25 height 5
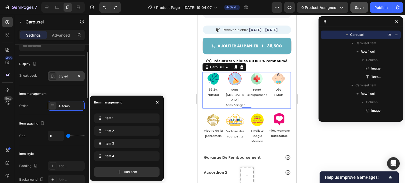
click at [59, 76] on div "Styled" at bounding box center [65, 76] width 15 height 5
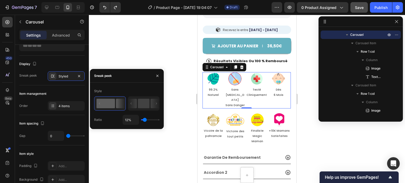
type input "1%"
type input "1"
type input "6%"
type input "6"
type input "7%"
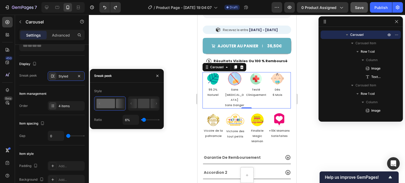
type input "7"
type input "9%"
type input "9"
type input "15%"
type input "15"
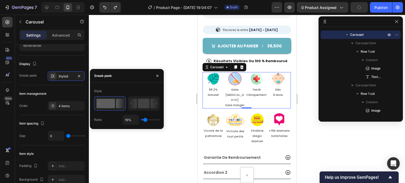
type input "16%"
type input "16"
type input "20%"
type input "20"
type input "23%"
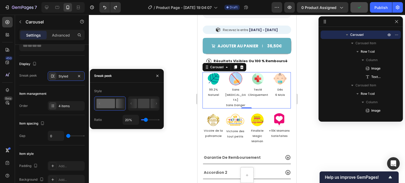
type input "23"
type input "25%"
type input "25"
type input "28%"
type input "28"
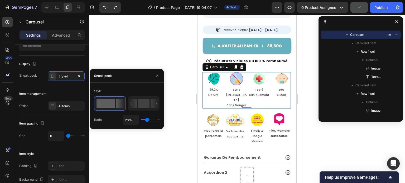
type input "29%"
type input "29"
type input "31%"
type input "31"
type input "32%"
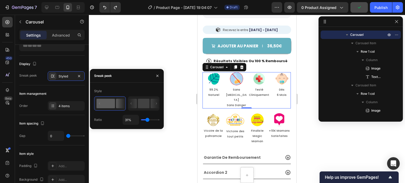
type input "32"
type input "34%"
type input "34"
type input "37%"
type input "37"
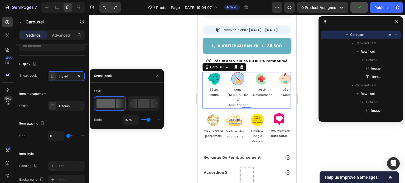
type input "44%"
type input "44"
type input "45%"
type input "45"
type input "47%"
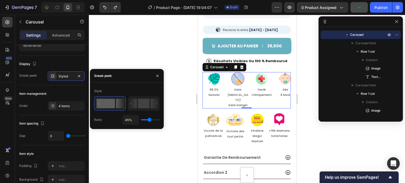
type input "47"
type input "50%"
type input "50"
type input "51%"
type input "51"
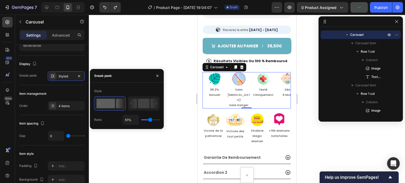
type input "53%"
type input "53"
type input "50%"
type input "50"
type input "48%"
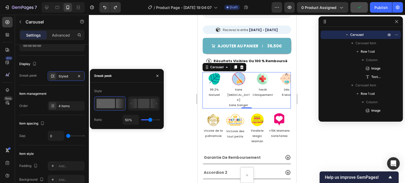
type input "48"
type input "47%"
type input "47"
type input "45%"
drag, startPoint x: 143, startPoint y: 119, endPoint x: 149, endPoint y: 119, distance: 6.1
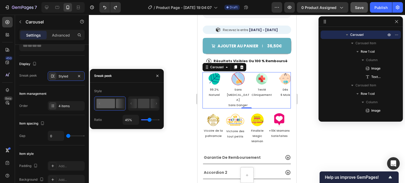
type input "45"
click at [149, 119] on input "range" at bounding box center [150, 119] width 18 height 1
click at [104, 7] on icon "Undo/Redo" at bounding box center [104, 7] width 5 height 5
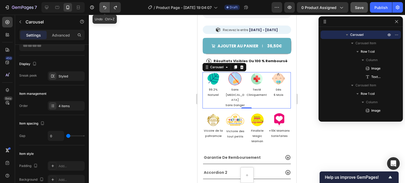
click at [104, 8] on icon "Undo/Redo" at bounding box center [104, 7] width 5 height 5
click at [114, 8] on icon "Undo/Redo" at bounding box center [115, 7] width 5 height 5
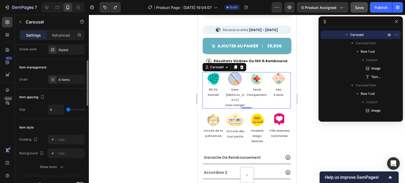
type input "11"
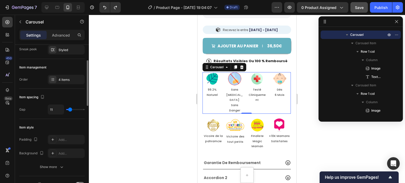
type input "12"
type input "16"
type input "22"
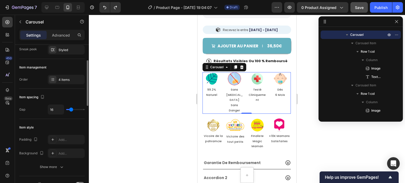
type input "22"
type input "28"
type input "41"
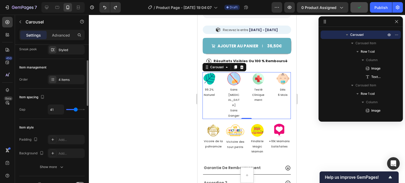
type input "42"
type input "41"
type input "39"
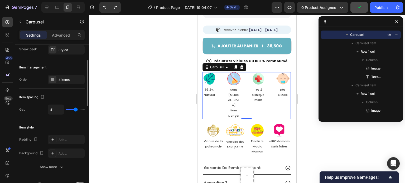
type input "39"
type input "0"
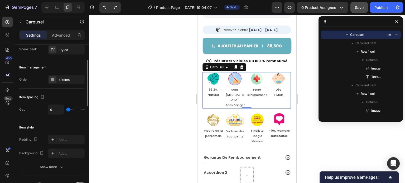
drag, startPoint x: 67, startPoint y: 109, endPoint x: 50, endPoint y: 108, distance: 17.9
click at [66, 109] on input "range" at bounding box center [75, 109] width 18 height 1
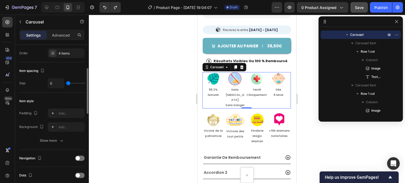
scroll to position [105, 0]
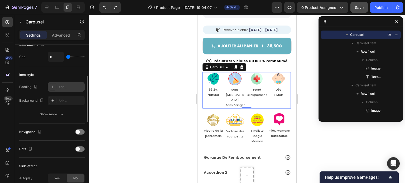
click at [56, 89] on div "Add..." at bounding box center [66, 86] width 37 height 9
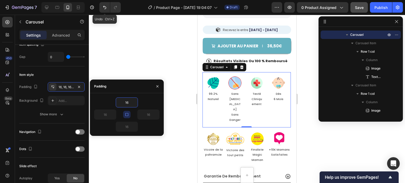
click at [104, 4] on button "Undo/Redo" at bounding box center [104, 7] width 11 height 11
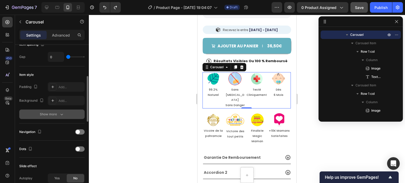
scroll to position [132, 0]
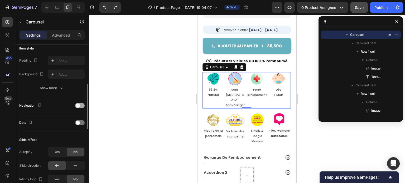
click at [77, 107] on div at bounding box center [79, 105] width 9 height 5
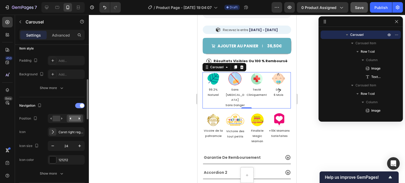
click at [77, 107] on div at bounding box center [79, 105] width 9 height 5
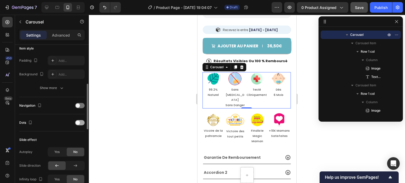
click at [80, 121] on div at bounding box center [79, 122] width 9 height 5
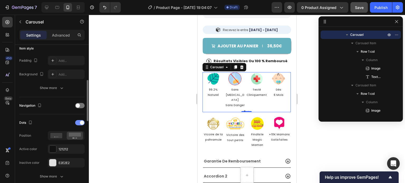
click at [80, 121] on span at bounding box center [82, 123] width 4 height 4
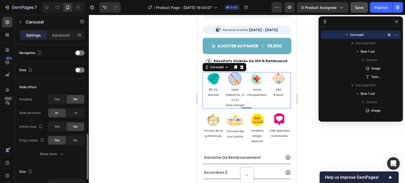
scroll to position [237, 0]
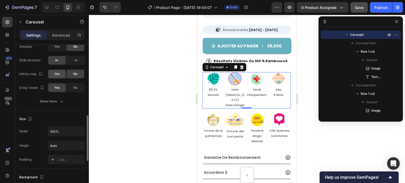
click at [62, 74] on div "Yes" at bounding box center [56, 74] width 17 height 8
click at [76, 70] on div "No" at bounding box center [75, 74] width 17 height 8
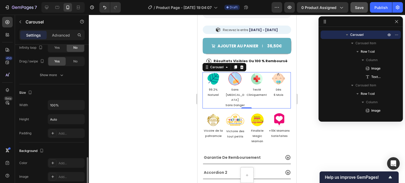
scroll to position [290, 0]
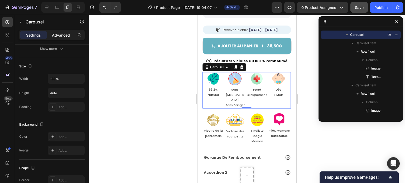
click at [58, 35] on p "Advanced" at bounding box center [61, 35] width 18 height 6
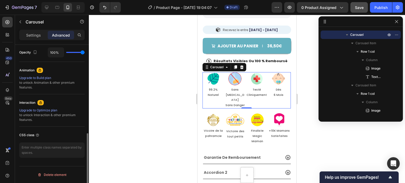
scroll to position [212, 0]
click at [135, 112] on div at bounding box center [247, 99] width 316 height 168
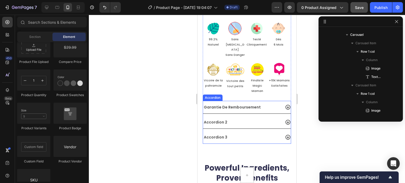
scroll to position [362, 0]
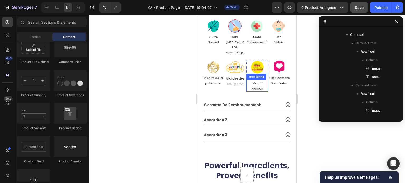
click at [252, 76] on p "Finaliste Magic" at bounding box center [257, 81] width 21 height 11
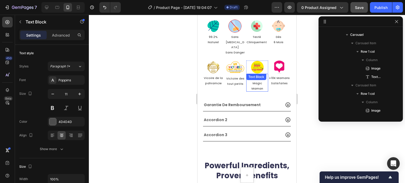
scroll to position [1145, 0]
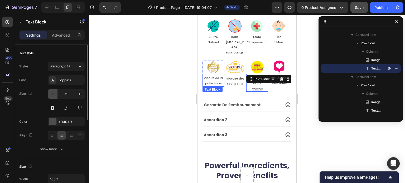
click at [52, 93] on icon "button" at bounding box center [52, 93] width 5 height 5
type input "10"
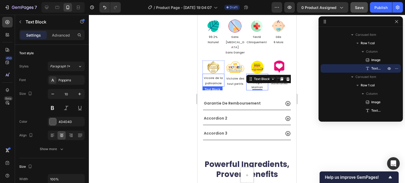
click at [145, 77] on div at bounding box center [247, 99] width 316 height 168
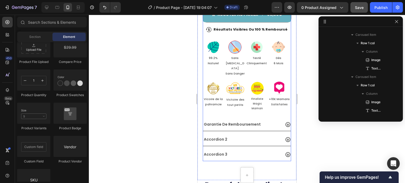
scroll to position [336, 0]
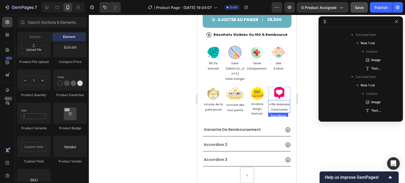
click at [279, 102] on p "+10K Mamans" at bounding box center [278, 104] width 21 height 5
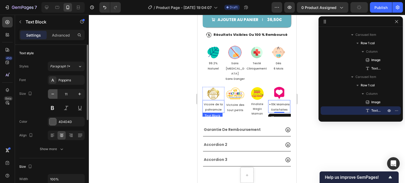
click at [52, 94] on icon "button" at bounding box center [52, 93] width 5 height 5
type input "10"
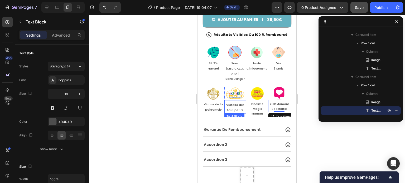
click at [236, 102] on p "Victoire des" at bounding box center [235, 104] width 18 height 5
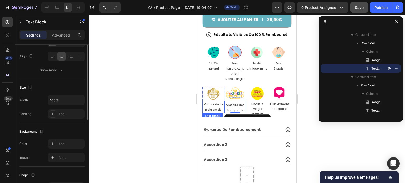
scroll to position [26, 0]
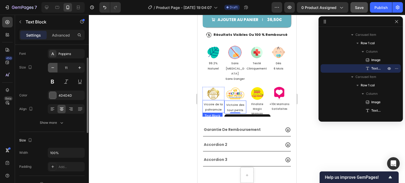
click at [50, 69] on button "button" at bounding box center [52, 67] width 9 height 9
type input "10"
click at [209, 102] on p "Vicoire de la pahramcie" at bounding box center [213, 107] width 21 height 11
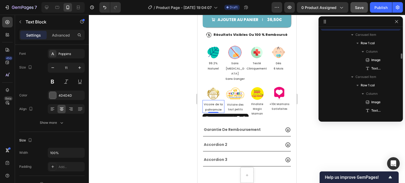
scroll to position [1060, 0]
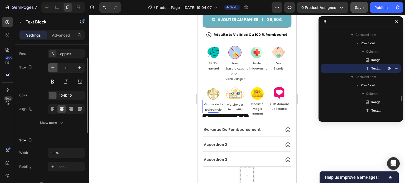
click at [56, 68] on button "button" at bounding box center [52, 67] width 9 height 9
type input "10"
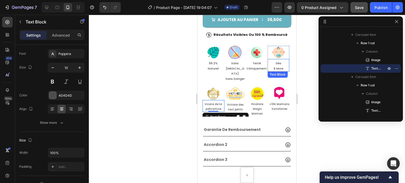
click at [280, 66] on p "6 Mois" at bounding box center [278, 68] width 21 height 5
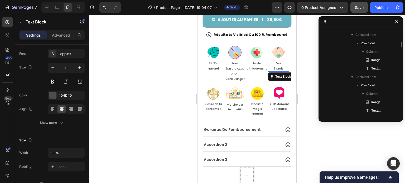
scroll to position [1010, 0]
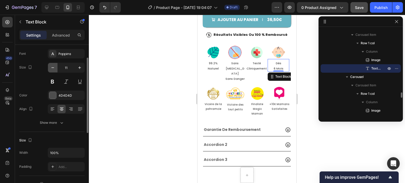
click at [54, 68] on icon "button" at bounding box center [52, 67] width 5 height 5
type input "10"
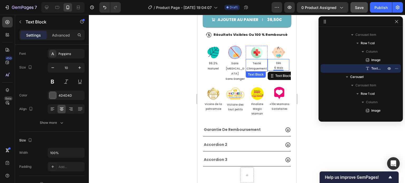
click at [253, 65] on p "Testé Cliniquement" at bounding box center [256, 66] width 21 height 11
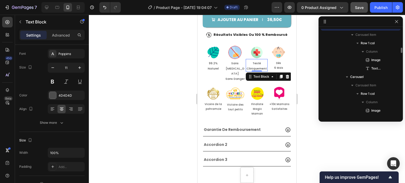
scroll to position [968, 0]
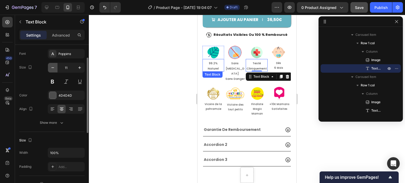
click at [51, 65] on icon "button" at bounding box center [52, 67] width 5 height 5
type input "10"
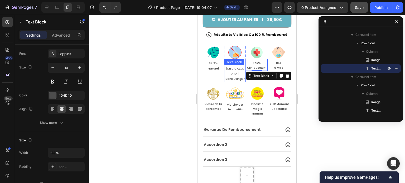
click at [230, 65] on p "Sans [MEDICAL_DATA]" at bounding box center [234, 69] width 21 height 16
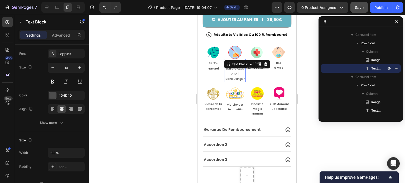
scroll to position [926, 0]
click at [52, 67] on icon "button" at bounding box center [52, 67] width 5 height 5
type input "10"
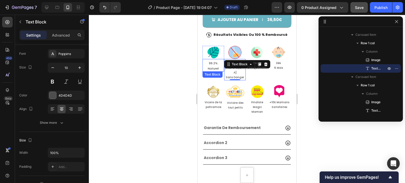
click at [206, 61] on p "99.2% Naturel" at bounding box center [213, 66] width 21 height 11
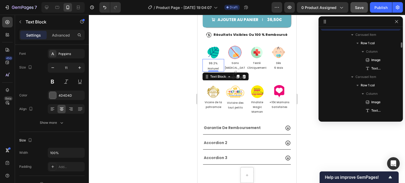
scroll to position [883, 0]
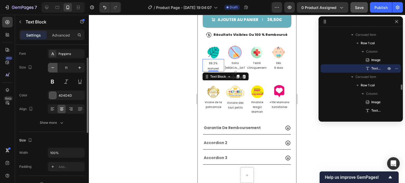
click at [51, 67] on icon "button" at bounding box center [52, 67] width 5 height 5
type input "10"
click at [139, 56] on div at bounding box center [247, 99] width 316 height 168
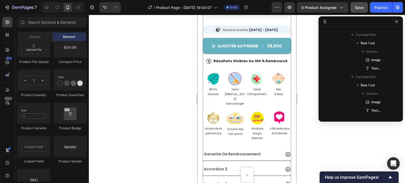
scroll to position [283, 0]
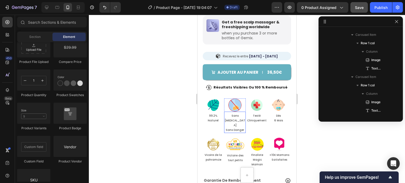
click at [232, 114] on p "Sans [MEDICAL_DATA]" at bounding box center [234, 121] width 21 height 14
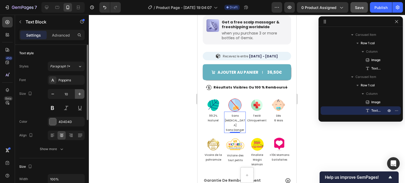
click at [76, 95] on button "button" at bounding box center [79, 93] width 9 height 9
type input "11"
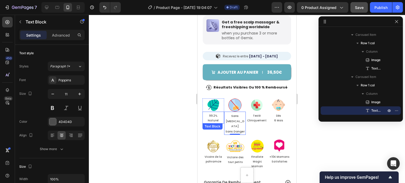
click at [212, 115] on p "99.2% Naturel" at bounding box center [213, 118] width 21 height 9
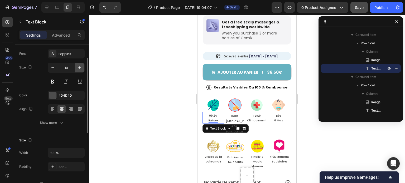
click at [76, 67] on button "button" at bounding box center [79, 67] width 9 height 9
type input "11"
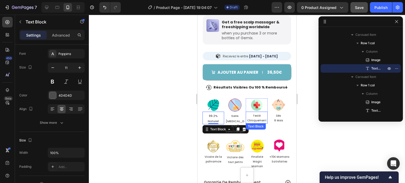
click at [258, 117] on p "Testé Cliniquement" at bounding box center [256, 118] width 21 height 9
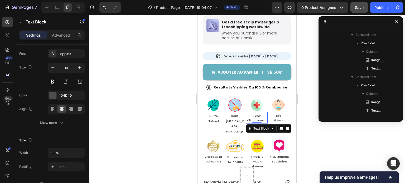
scroll to position [968, 0]
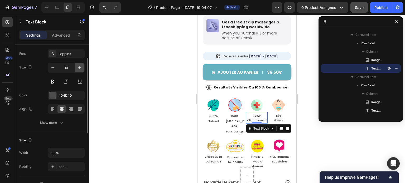
click at [78, 67] on icon "button" at bounding box center [79, 67] width 3 height 3
type input "11"
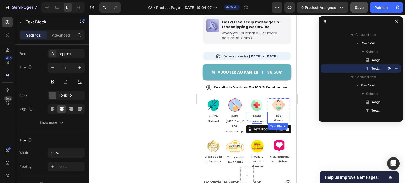
click at [280, 114] on p "Dès" at bounding box center [278, 116] width 21 height 5
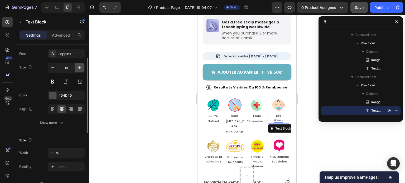
click at [78, 65] on icon "button" at bounding box center [79, 67] width 5 height 5
type input "11"
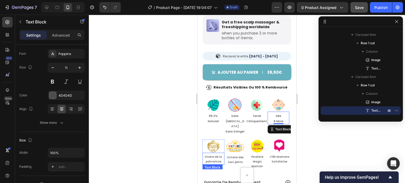
click at [219, 155] on p "Vicoire de la pahramcie" at bounding box center [213, 159] width 21 height 9
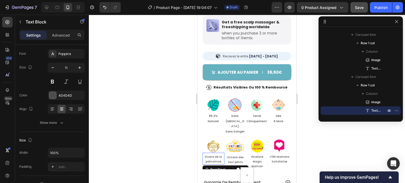
scroll to position [1060, 0]
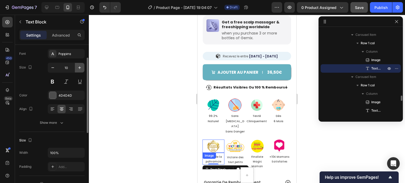
click at [80, 66] on icon "button" at bounding box center [79, 67] width 5 height 5
type input "11"
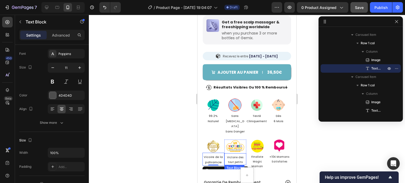
click at [236, 160] on p "tout petits" at bounding box center [235, 162] width 18 height 5
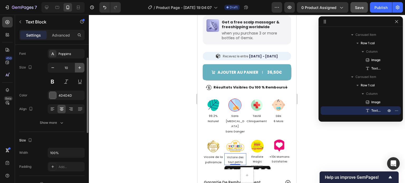
click at [78, 65] on icon "button" at bounding box center [79, 67] width 5 height 5
type input "11"
click at [262, 164] on p "Maman" at bounding box center [257, 166] width 21 height 5
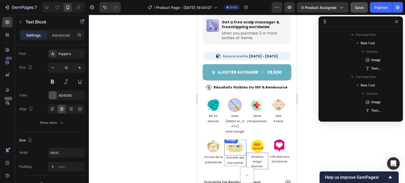
scroll to position [1145, 0]
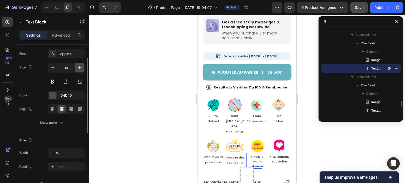
click at [76, 64] on button "button" at bounding box center [79, 67] width 9 height 9
type input "11"
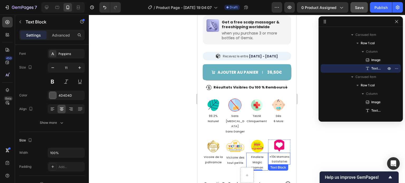
click at [277, 155] on p "+10K Mamans" at bounding box center [278, 157] width 21 height 5
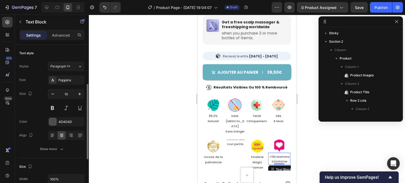
scroll to position [1145, 0]
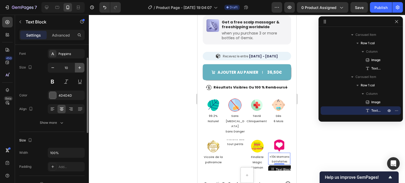
click at [80, 65] on icon "button" at bounding box center [79, 67] width 5 height 5
type input "11"
click at [146, 74] on div at bounding box center [247, 99] width 316 height 168
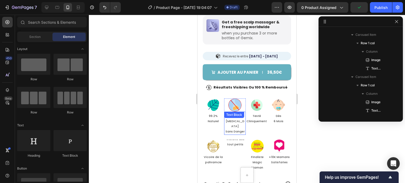
click at [233, 119] on p "Sans [MEDICAL_DATA]" at bounding box center [234, 122] width 21 height 16
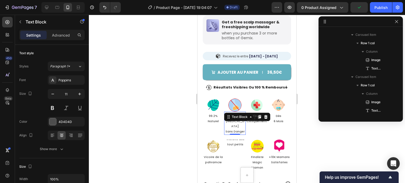
scroll to position [926, 0]
click at [240, 120] on p "Sans [MEDICAL_DATA]" at bounding box center [234, 122] width 21 height 16
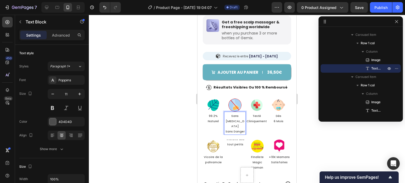
click at [243, 129] on p "Sans Danger" at bounding box center [234, 131] width 21 height 5
click at [151, 107] on div at bounding box center [247, 99] width 316 height 168
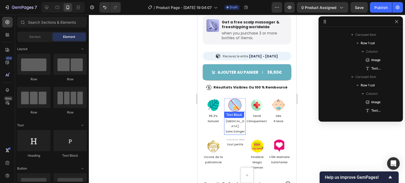
click at [234, 117] on div "Sans Cortisone Sans Danger Text Block" at bounding box center [235, 123] width 22 height 23
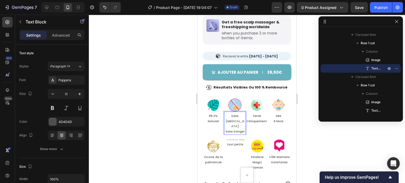
click at [227, 116] on p "Sans [MEDICAL_DATA]" at bounding box center [234, 122] width 21 height 16
click at [142, 102] on div at bounding box center [247, 99] width 316 height 168
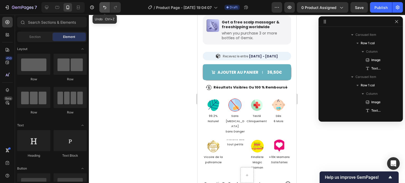
click at [102, 8] on icon "Undo/Redo" at bounding box center [104, 7] width 5 height 5
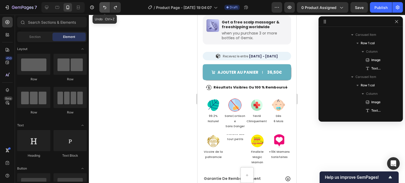
click at [102, 8] on icon "Undo/Redo" at bounding box center [104, 7] width 5 height 5
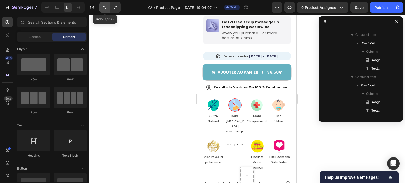
click at [102, 8] on icon "Undo/Redo" at bounding box center [104, 7] width 5 height 5
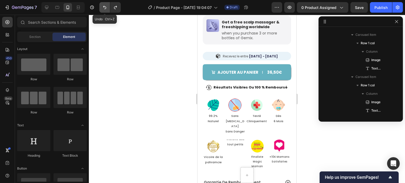
click at [102, 8] on icon "Undo/Redo" at bounding box center [104, 7] width 5 height 5
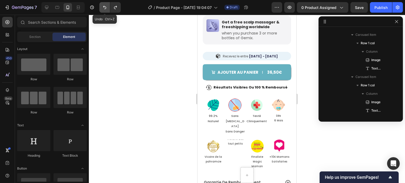
click at [102, 8] on icon "Undo/Redo" at bounding box center [104, 7] width 5 height 5
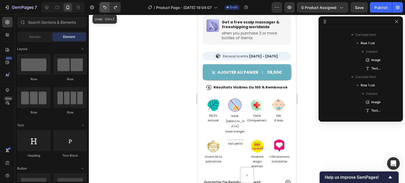
click at [102, 8] on icon "Undo/Redo" at bounding box center [104, 7] width 5 height 5
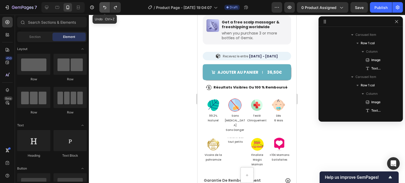
click at [102, 8] on icon "Undo/Redo" at bounding box center [104, 7] width 5 height 5
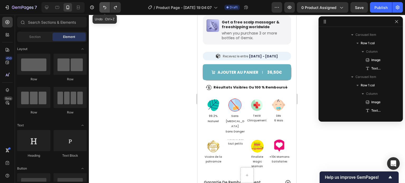
click at [102, 8] on icon "Undo/Redo" at bounding box center [104, 7] width 5 height 5
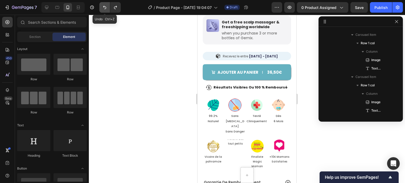
click at [102, 8] on icon "Undo/Redo" at bounding box center [104, 7] width 5 height 5
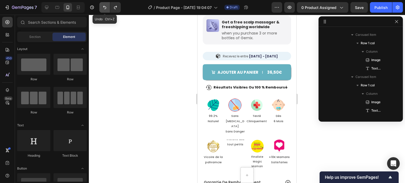
click at [102, 8] on icon "Undo/Redo" at bounding box center [104, 7] width 5 height 5
click at [155, 60] on div at bounding box center [247, 99] width 316 height 168
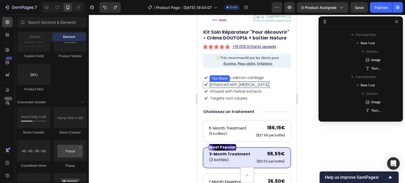
scroll to position [132, 0]
